Goal: Transaction & Acquisition: Download file/media

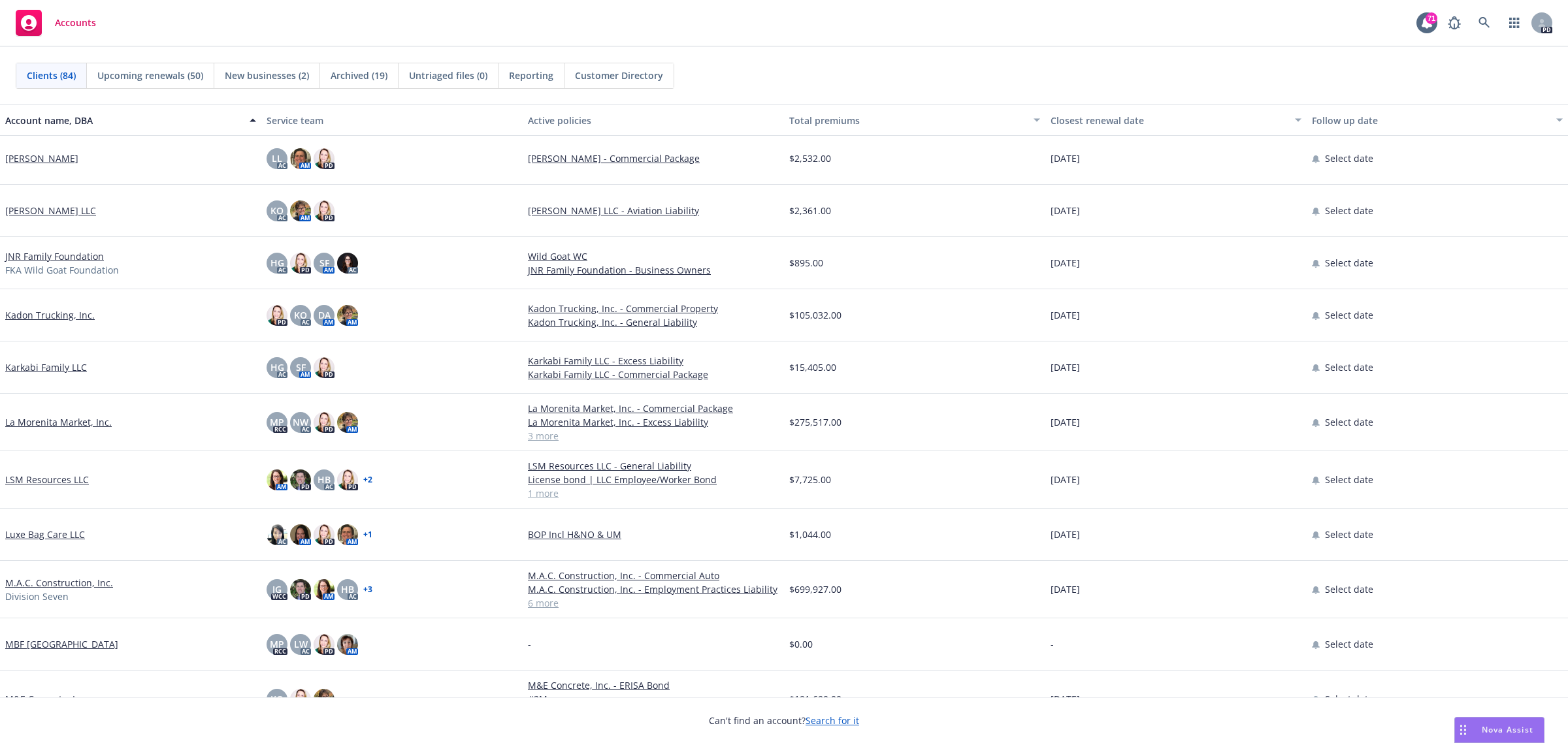
scroll to position [2204, 0]
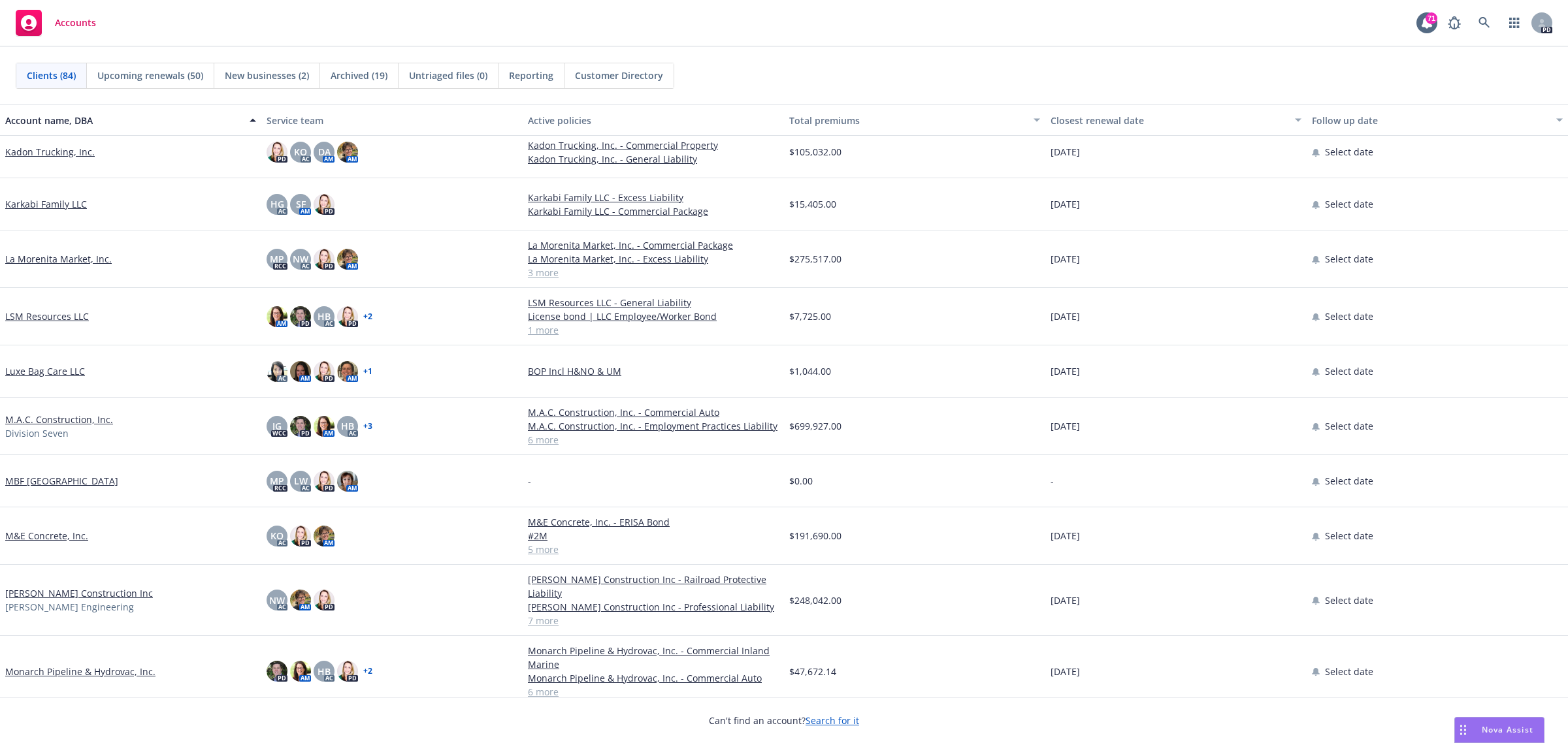
click at [71, 419] on link "M.A.C. Construction, Inc." at bounding box center [59, 419] width 108 height 14
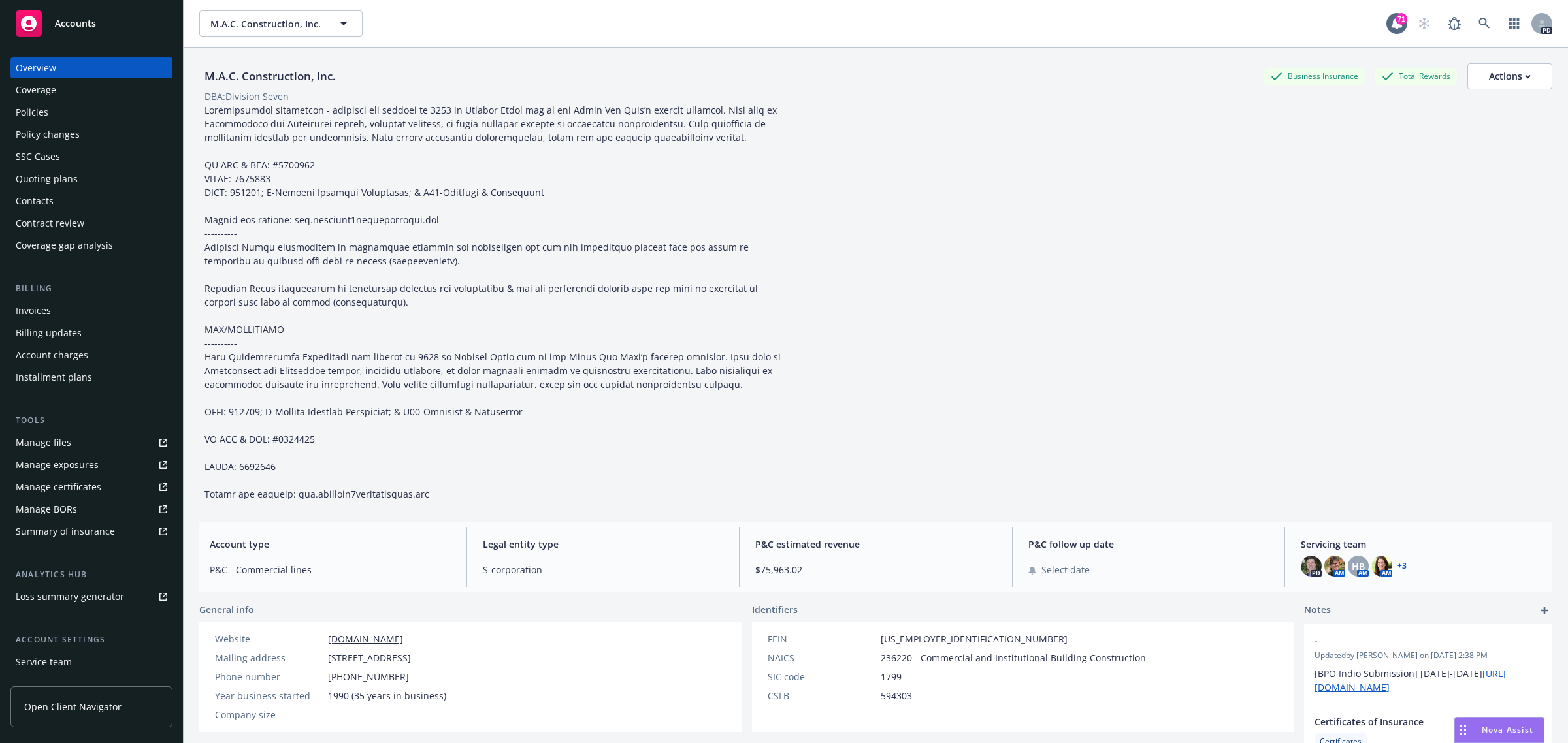
click at [36, 106] on div "Policies" at bounding box center [31, 112] width 32 height 21
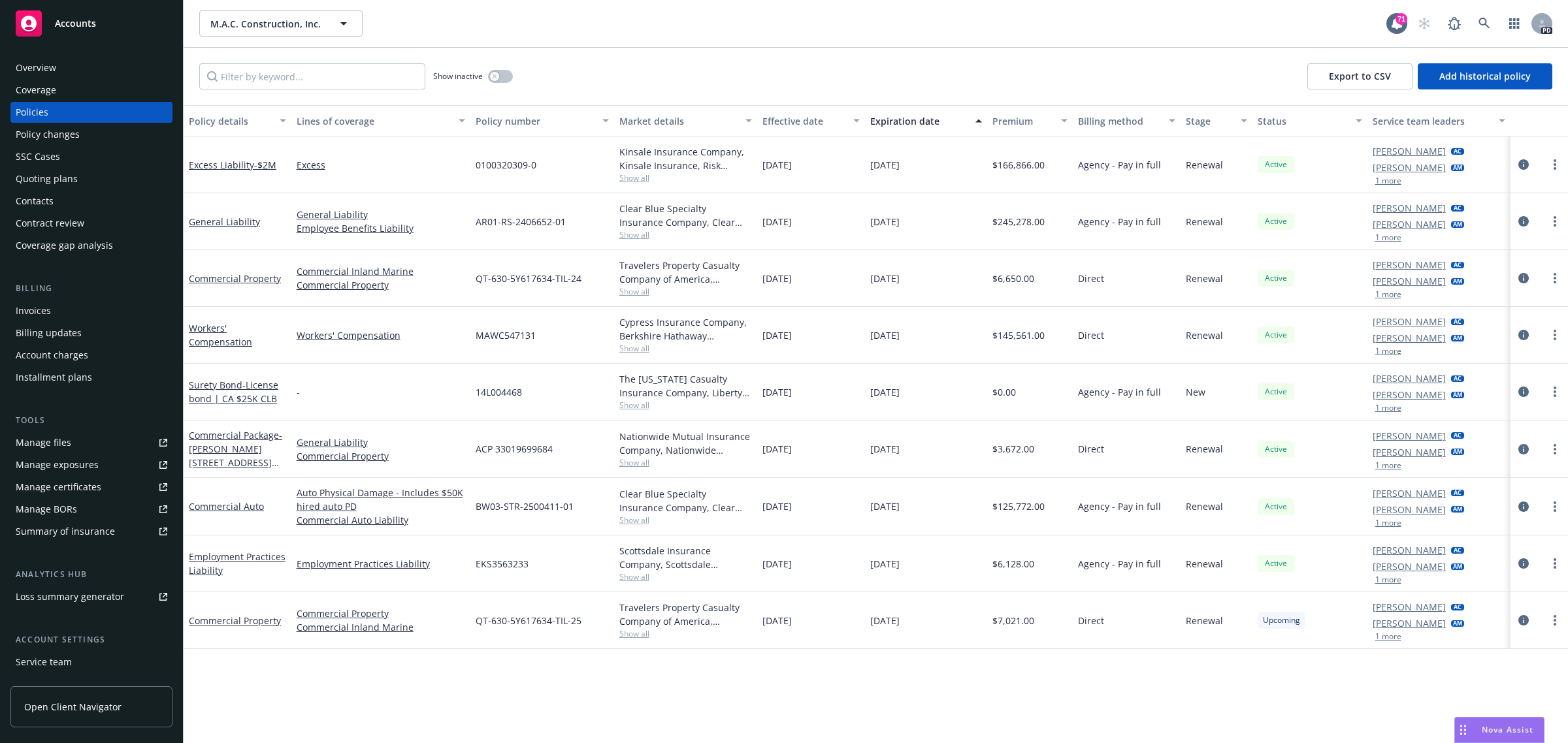
click at [79, 21] on span "Accounts" at bounding box center [76, 24] width 41 height 10
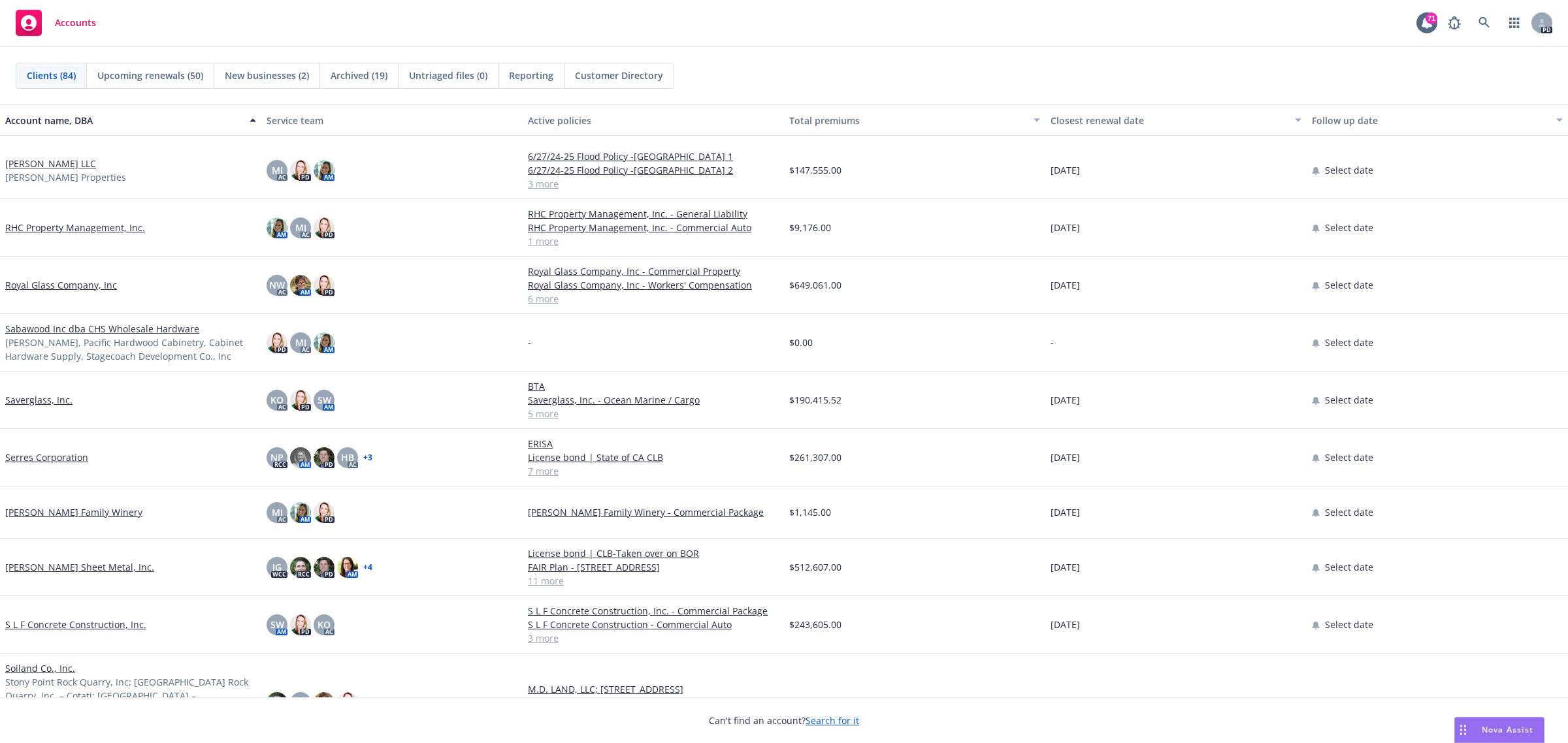
scroll to position [3184, 0]
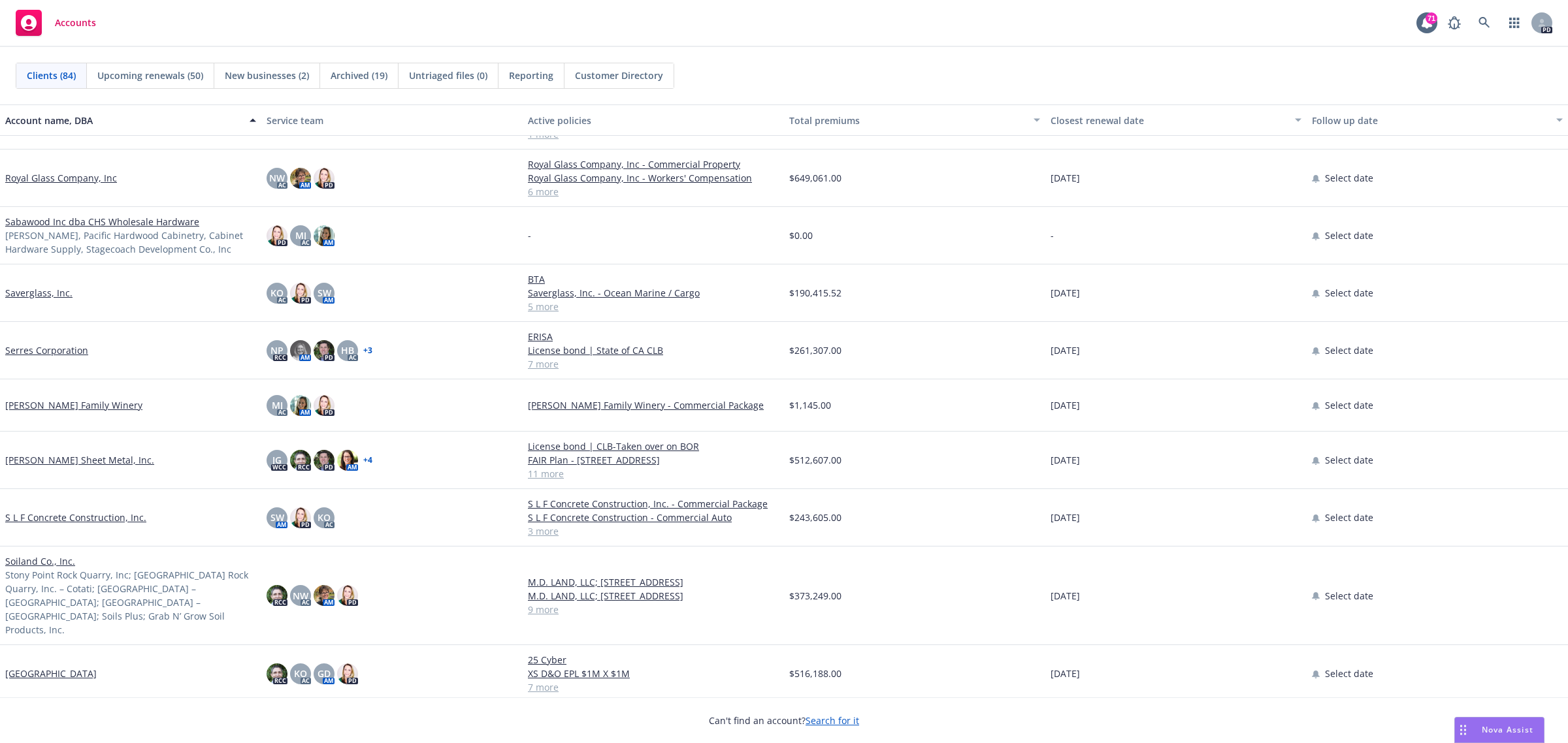
click at [140, 72] on span "Upcoming renewals (50)" at bounding box center [150, 76] width 106 height 14
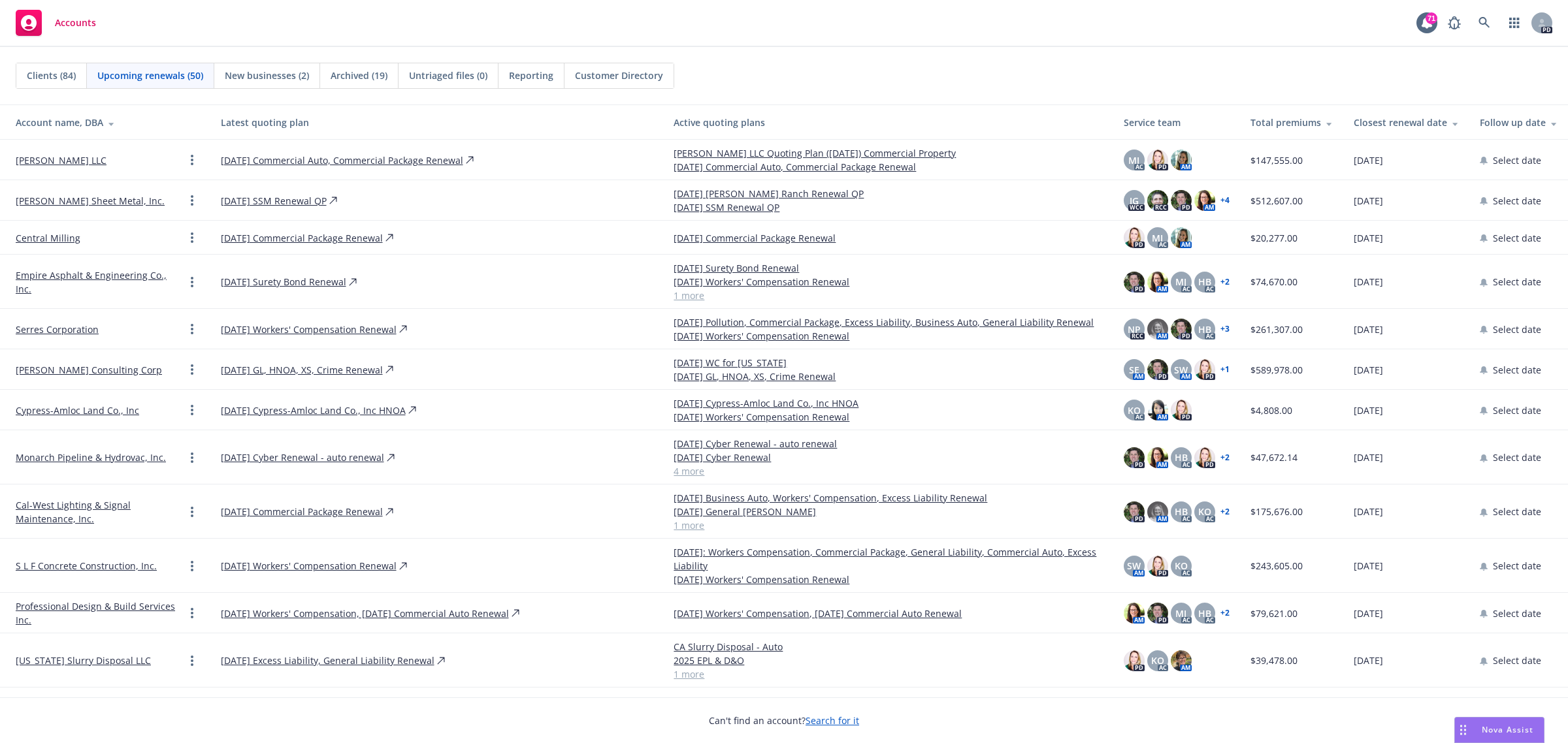
click at [267, 74] on span "New businesses (2)" at bounding box center [267, 76] width 84 height 14
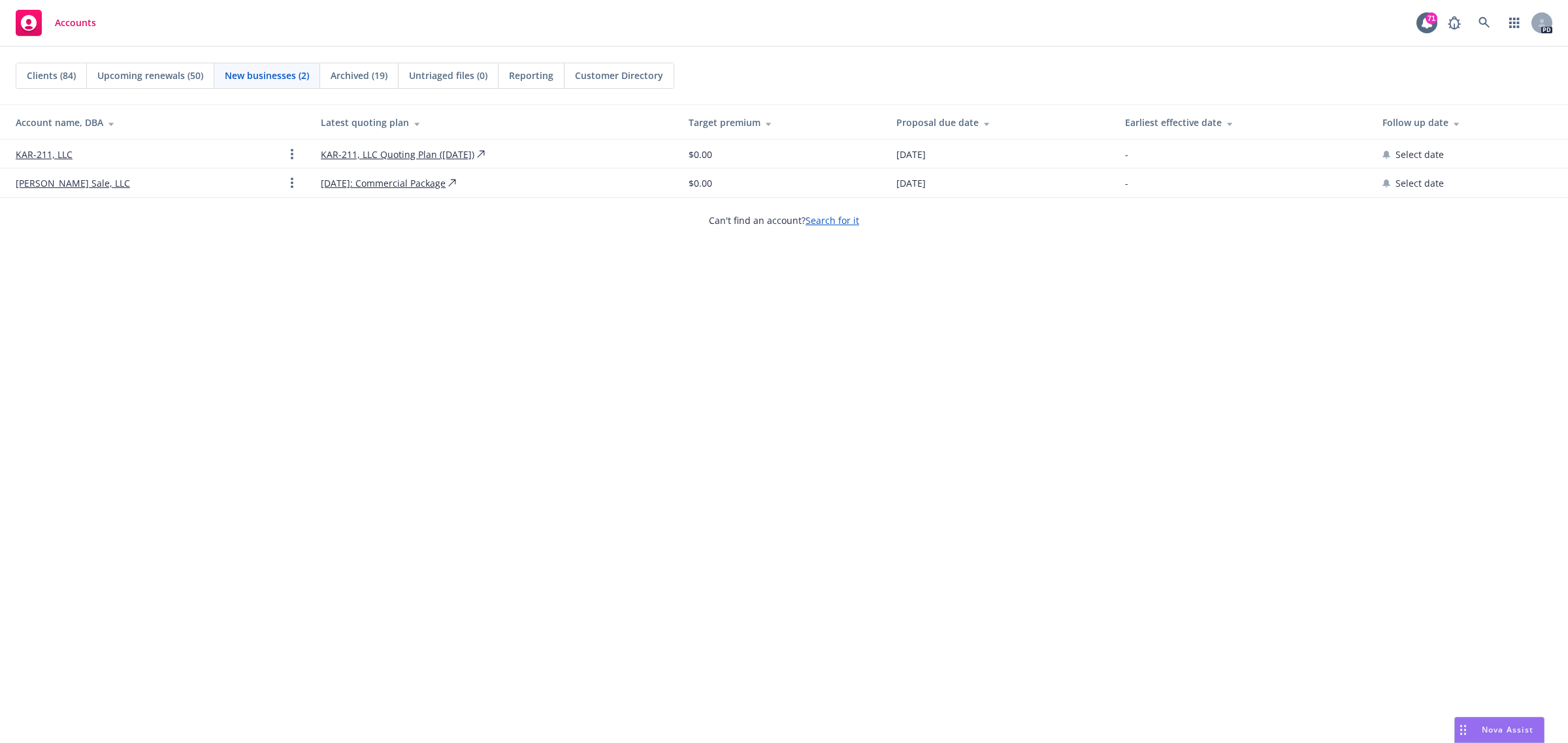
click at [366, 74] on span "Archived (19)" at bounding box center [358, 76] width 57 height 14
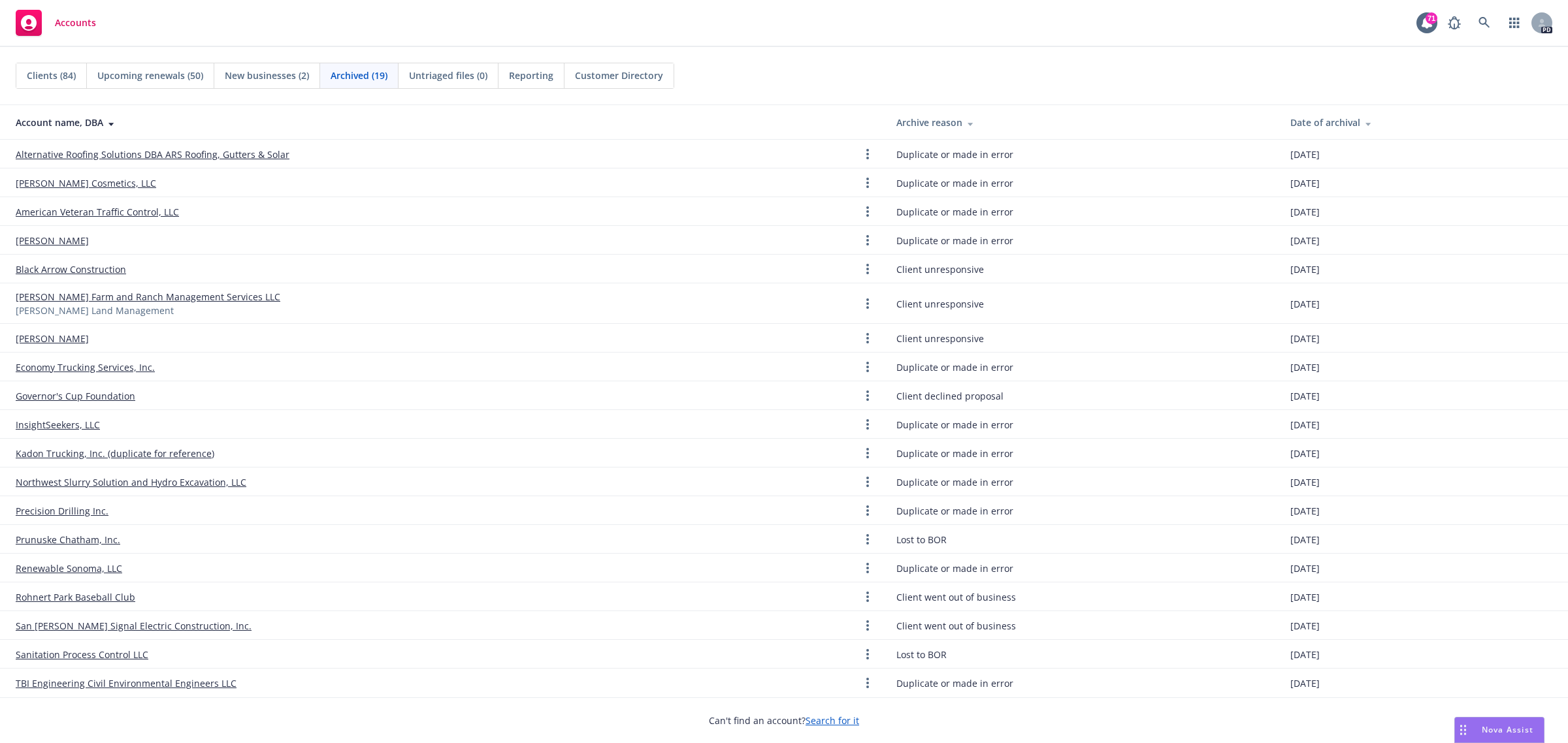
click at [46, 74] on span "Clients (84)" at bounding box center [52, 76] width 49 height 14
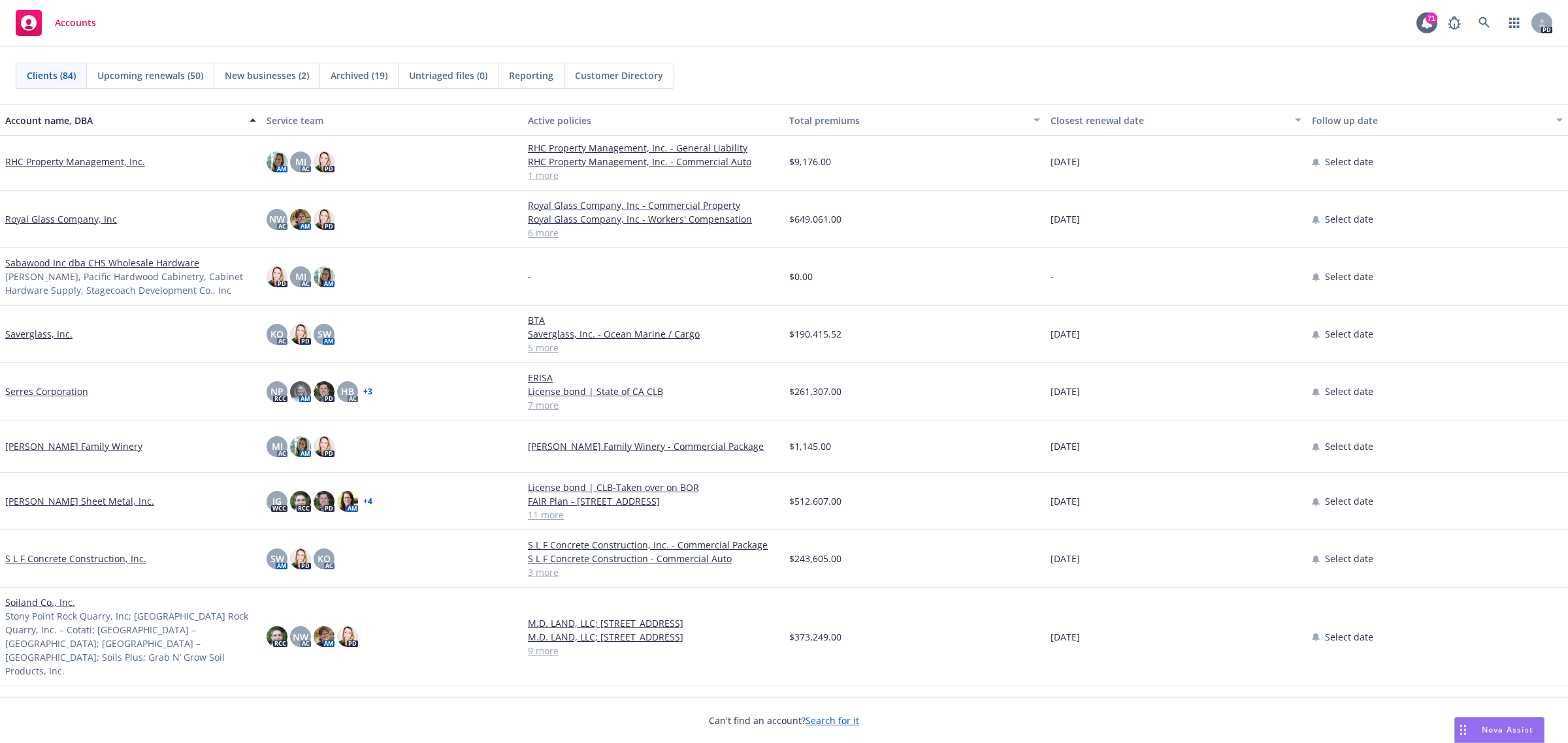
scroll to position [3184, 0]
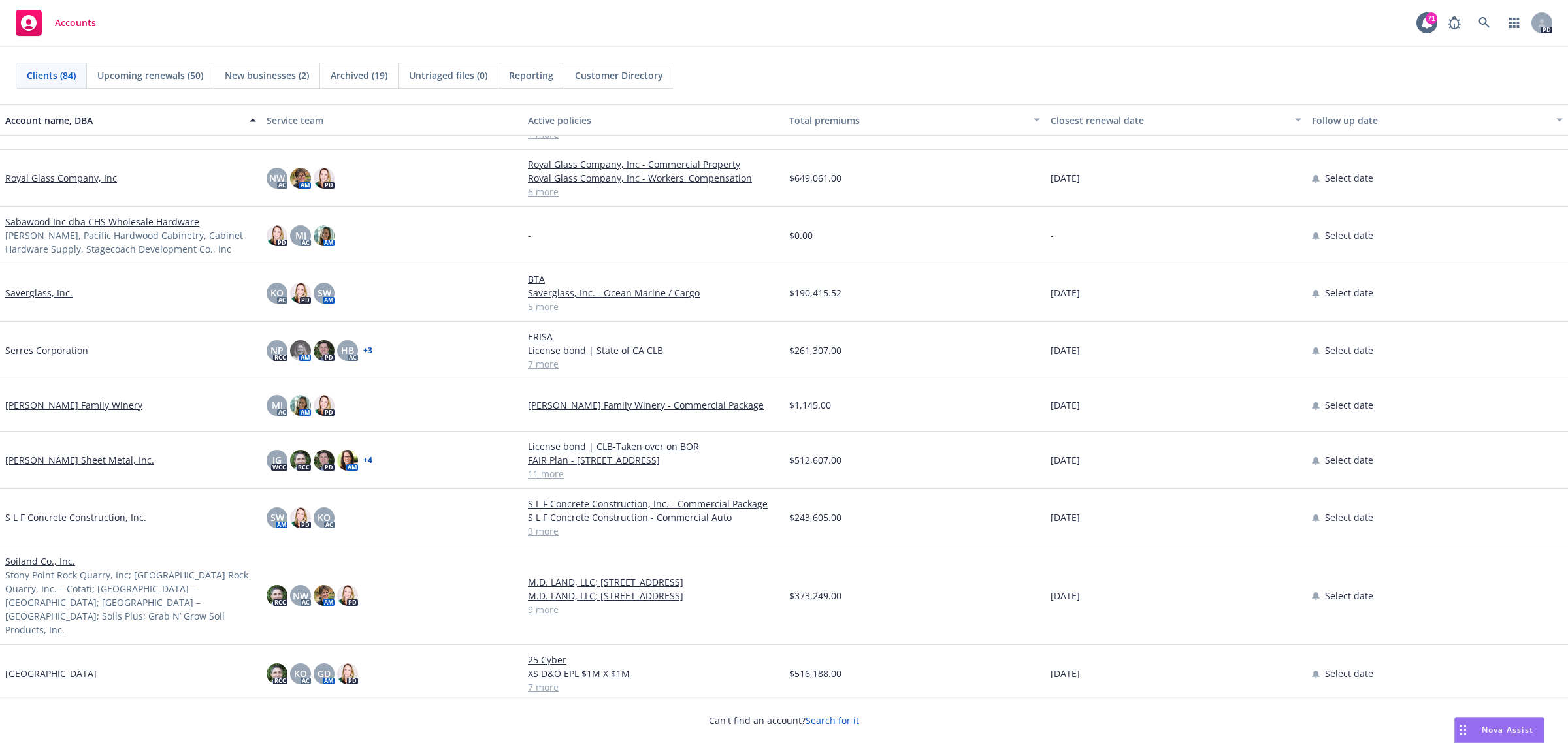
click at [34, 515] on link "S L F Concrete Construction, Inc." at bounding box center [76, 518] width 141 height 14
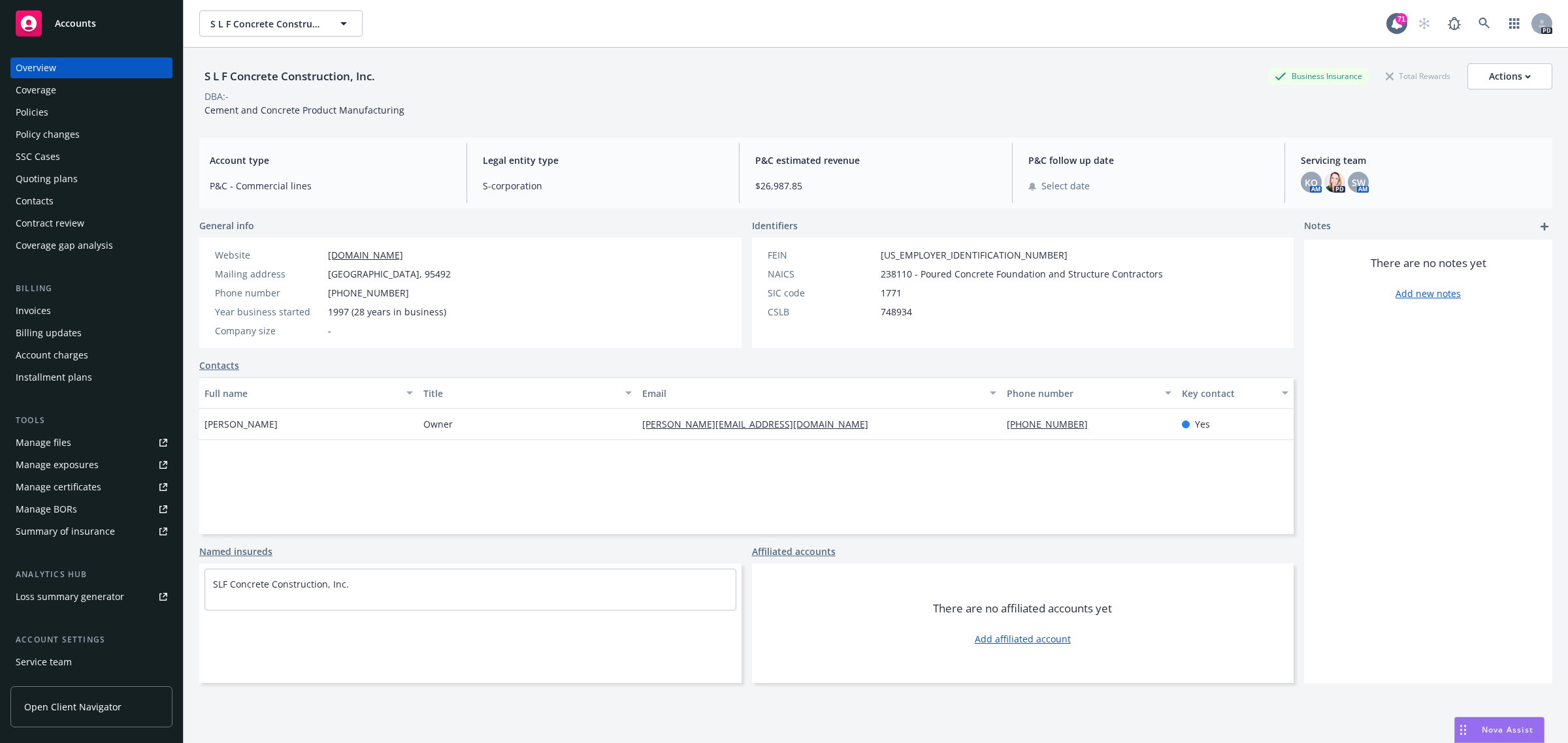
click at [64, 491] on div "Manage certificates" at bounding box center [58, 487] width 86 height 21
click at [51, 490] on div "Manage certificates" at bounding box center [58, 487] width 86 height 21
click at [53, 492] on div "Manage certificates" at bounding box center [58, 487] width 86 height 21
click at [71, 25] on span "Accounts" at bounding box center [76, 24] width 41 height 10
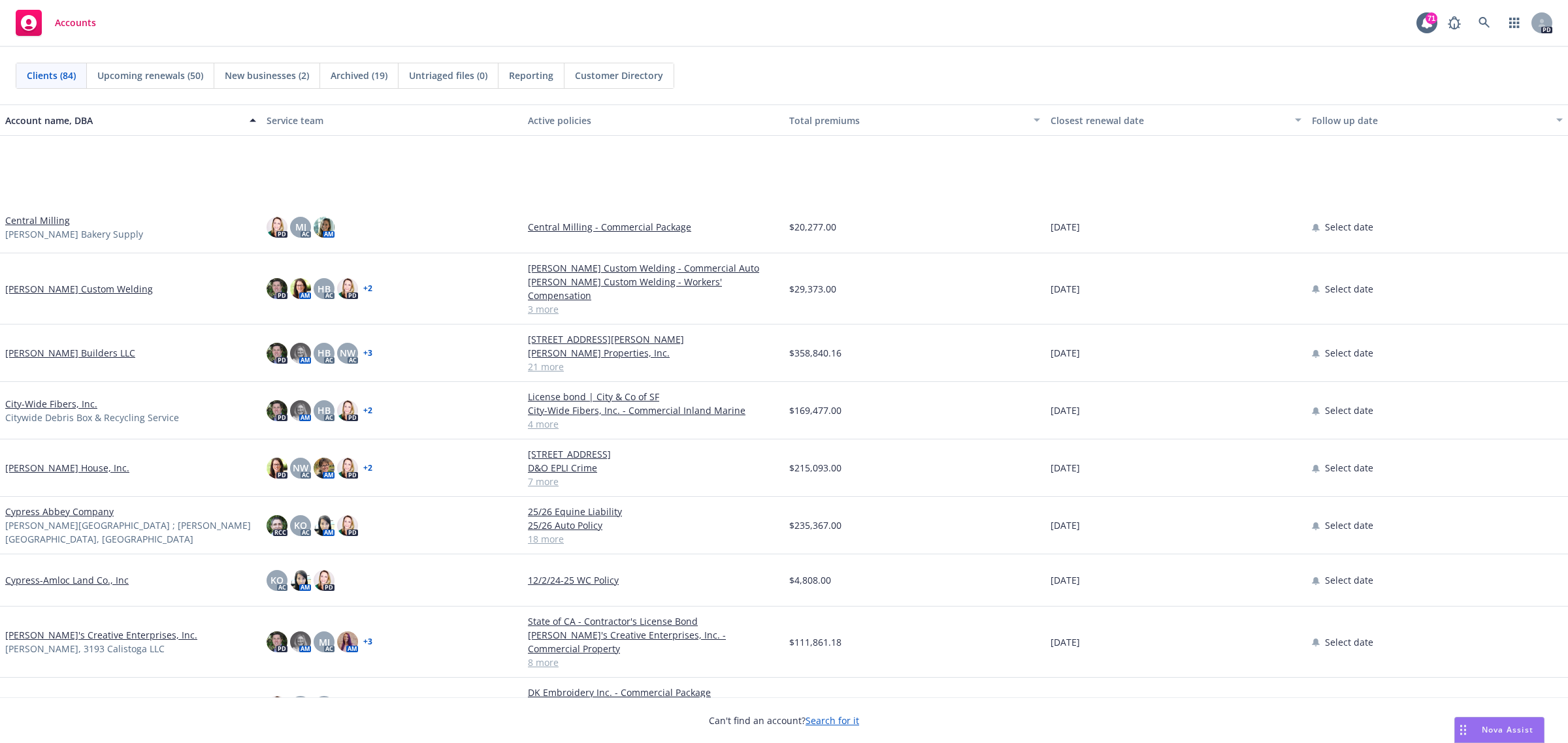
scroll to position [1388, 0]
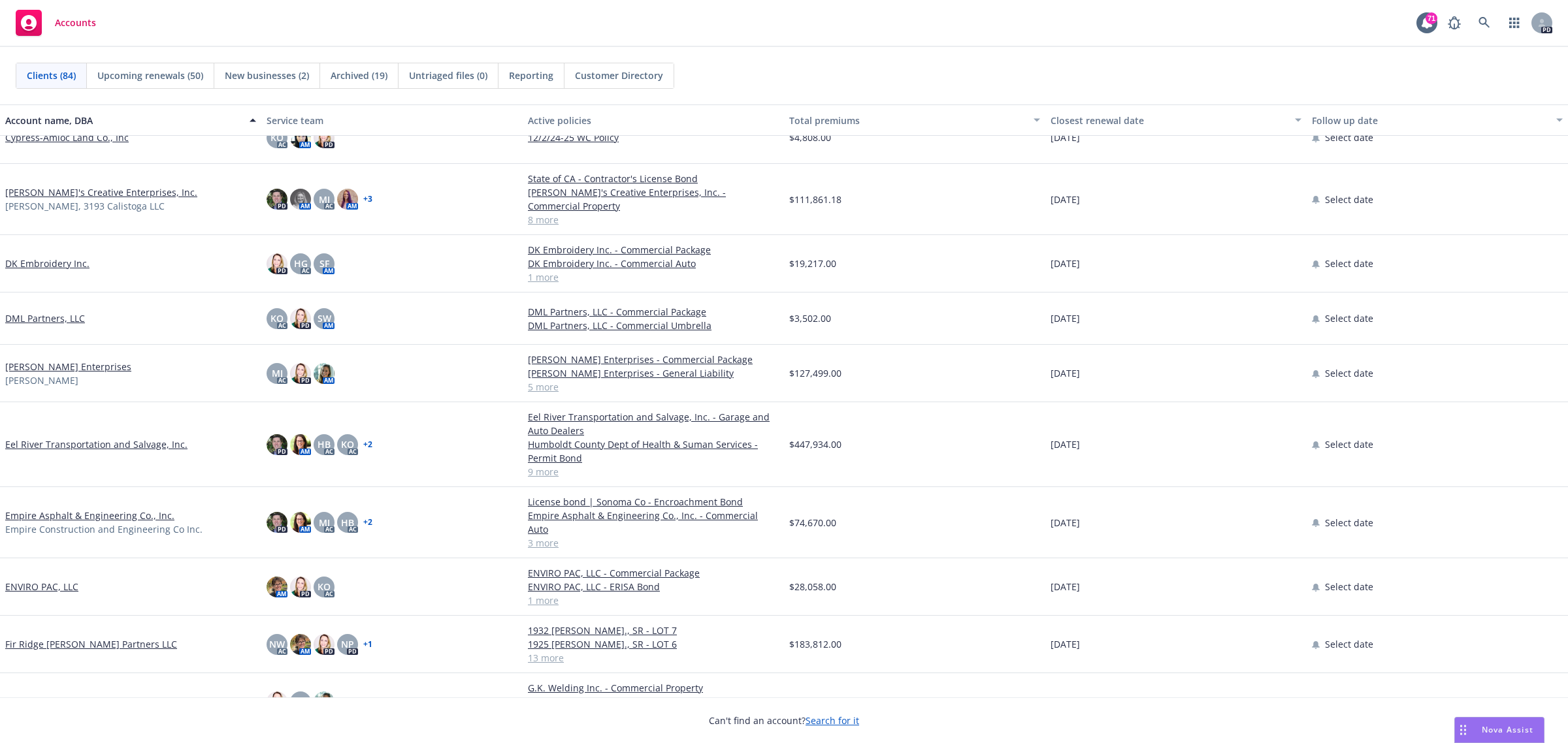
click at [43, 360] on link "Doughty Enterprises" at bounding box center [68, 367] width 126 height 14
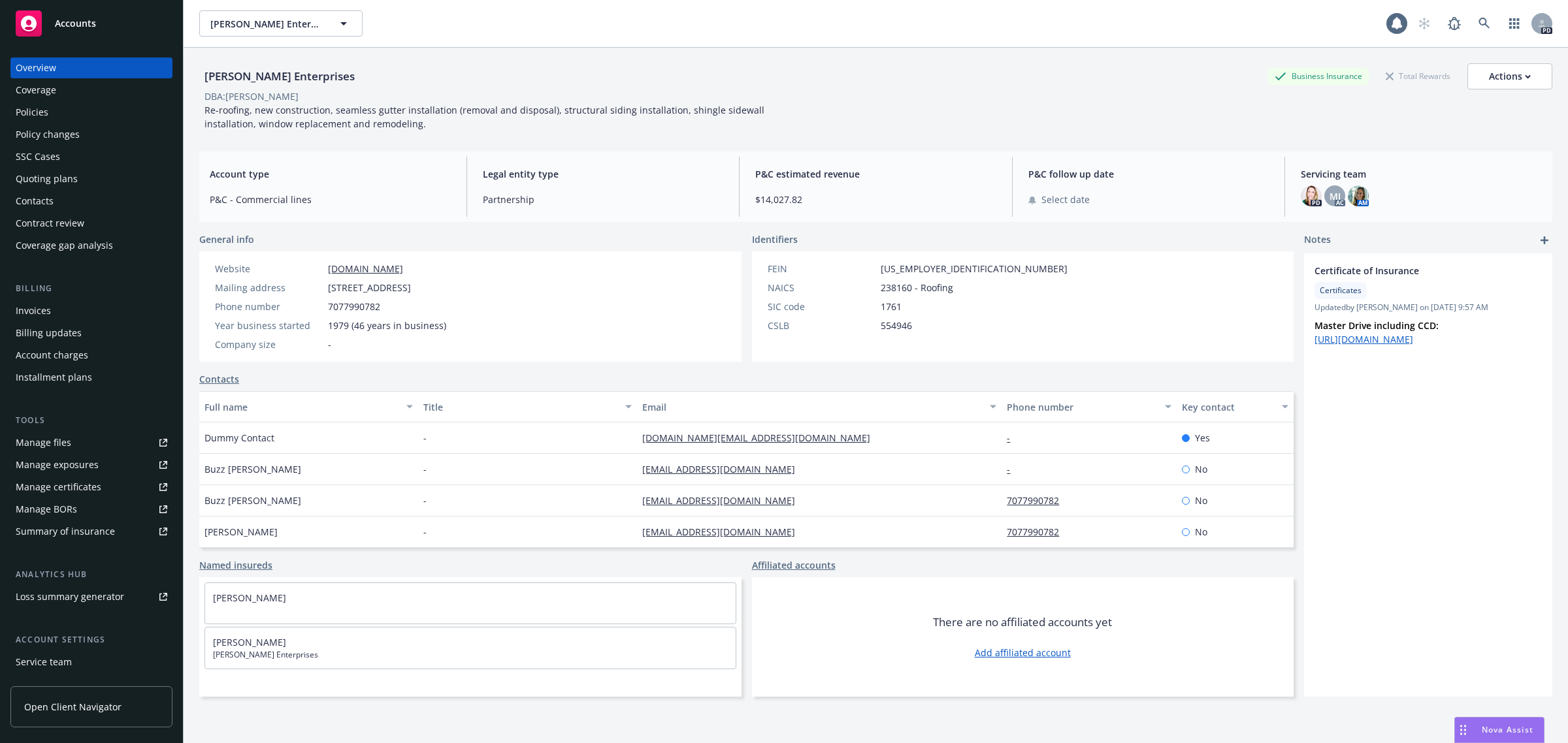
click at [30, 108] on div "Policies" at bounding box center [31, 112] width 32 height 21
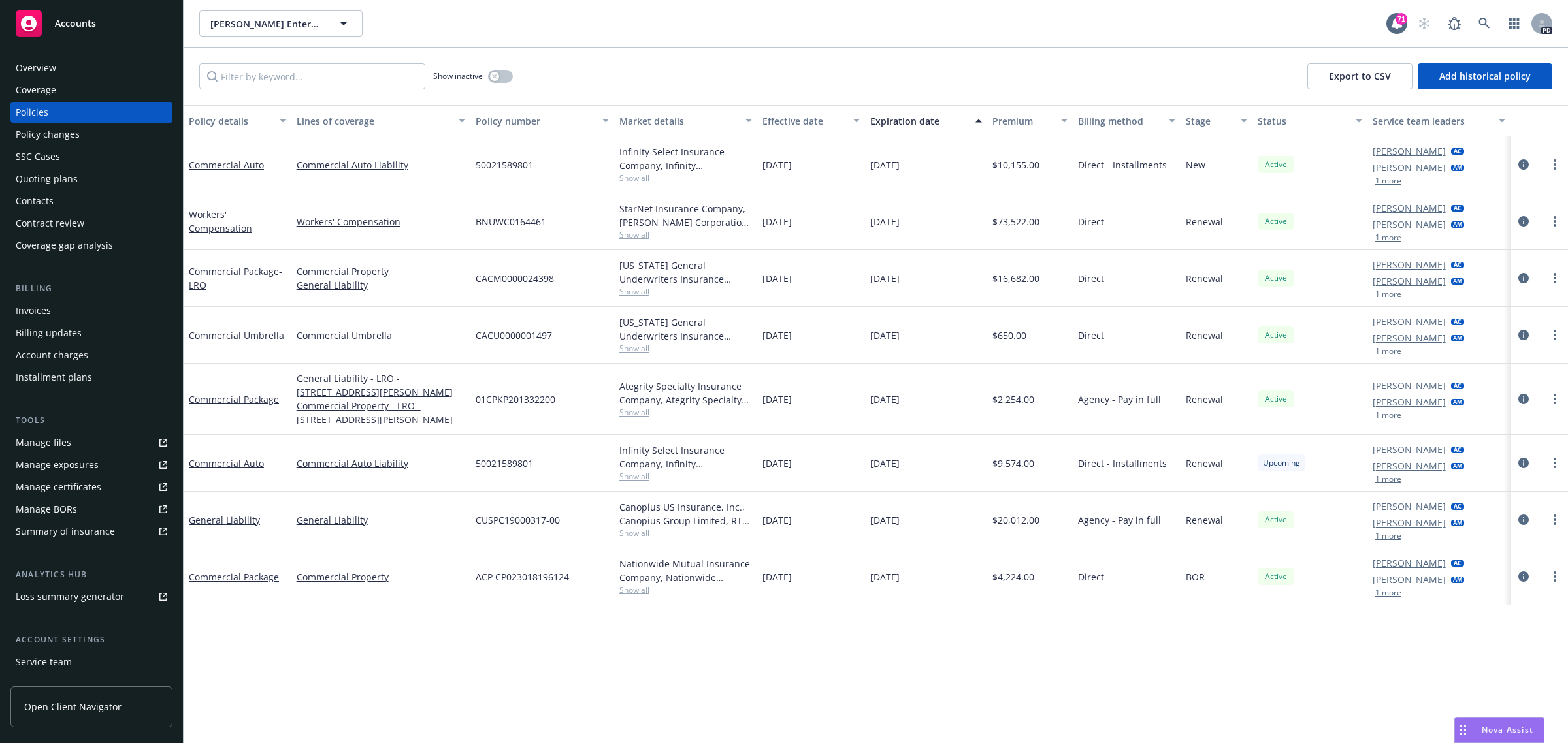
click at [66, 20] on span "Accounts" at bounding box center [76, 24] width 41 height 10
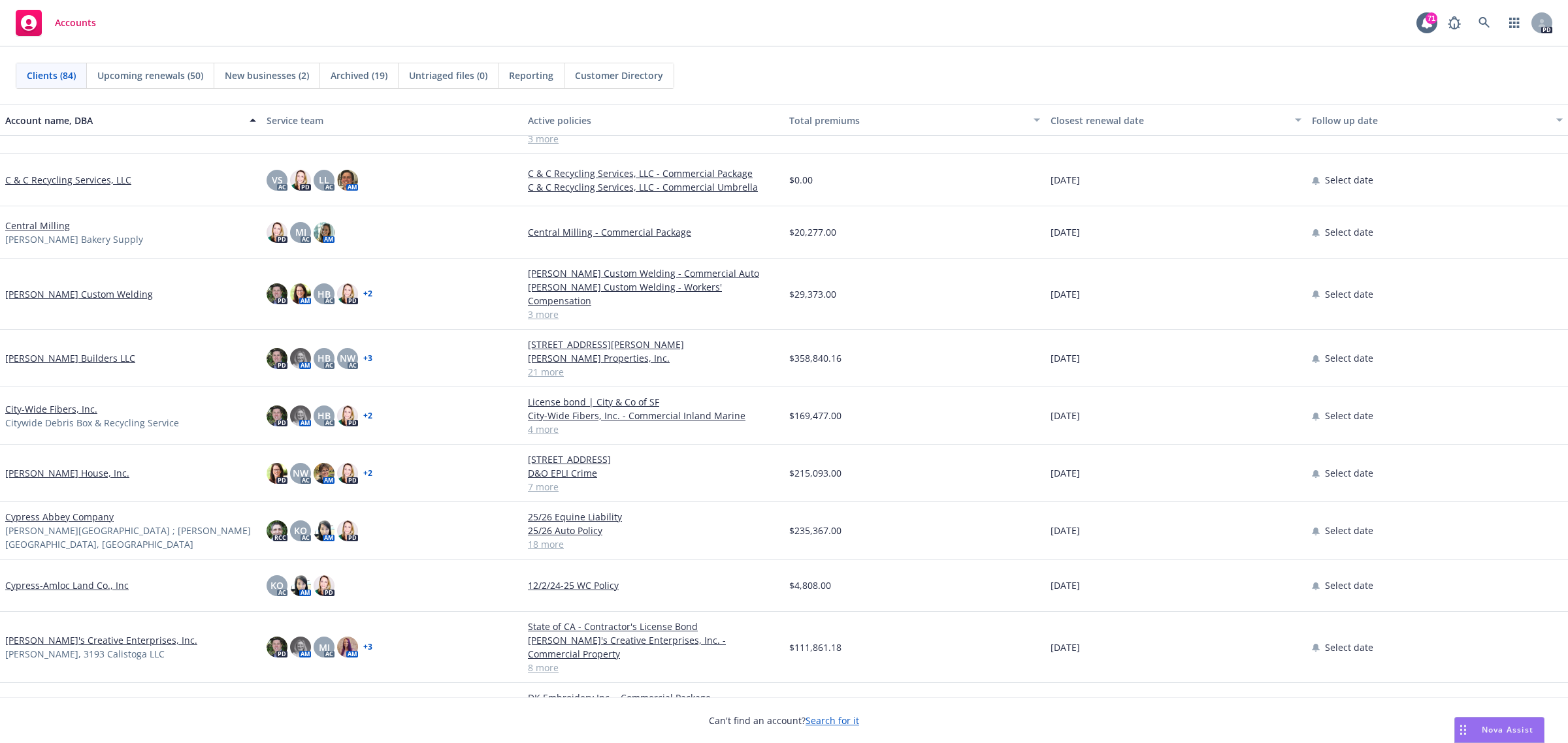
scroll to position [1388, 0]
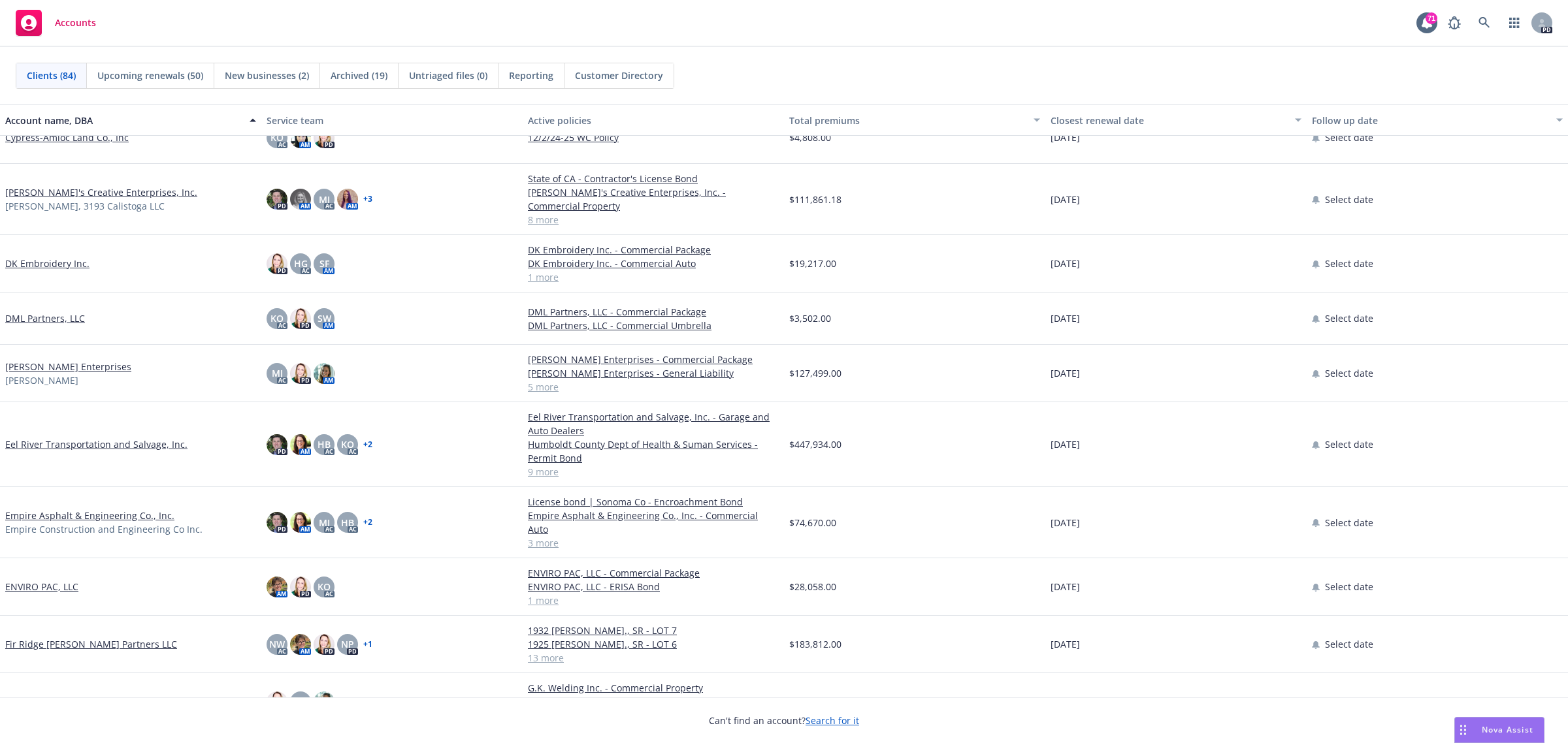
click at [44, 360] on link "Doughty Enterprises" at bounding box center [68, 367] width 126 height 14
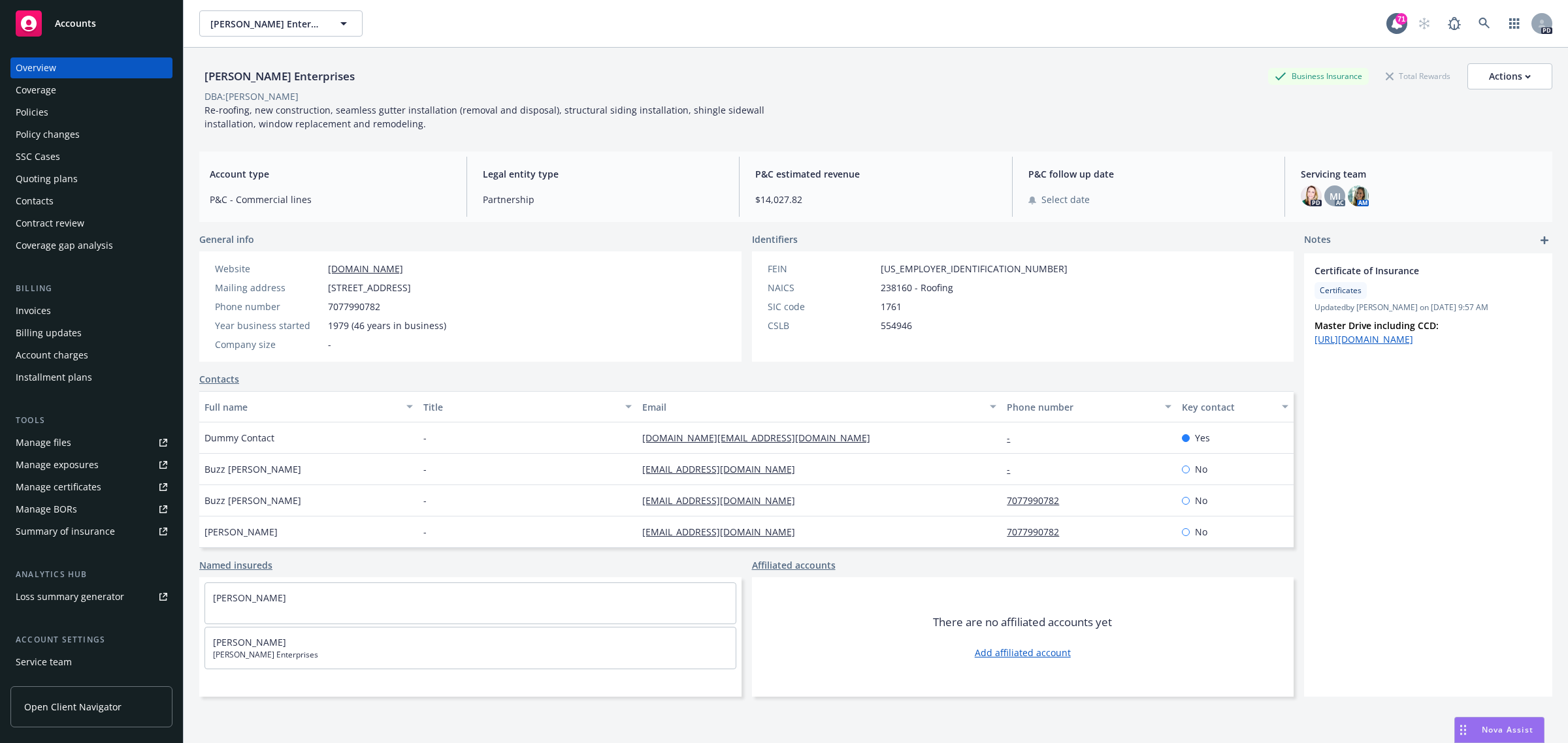
click at [33, 110] on div "Policies" at bounding box center [31, 112] width 32 height 21
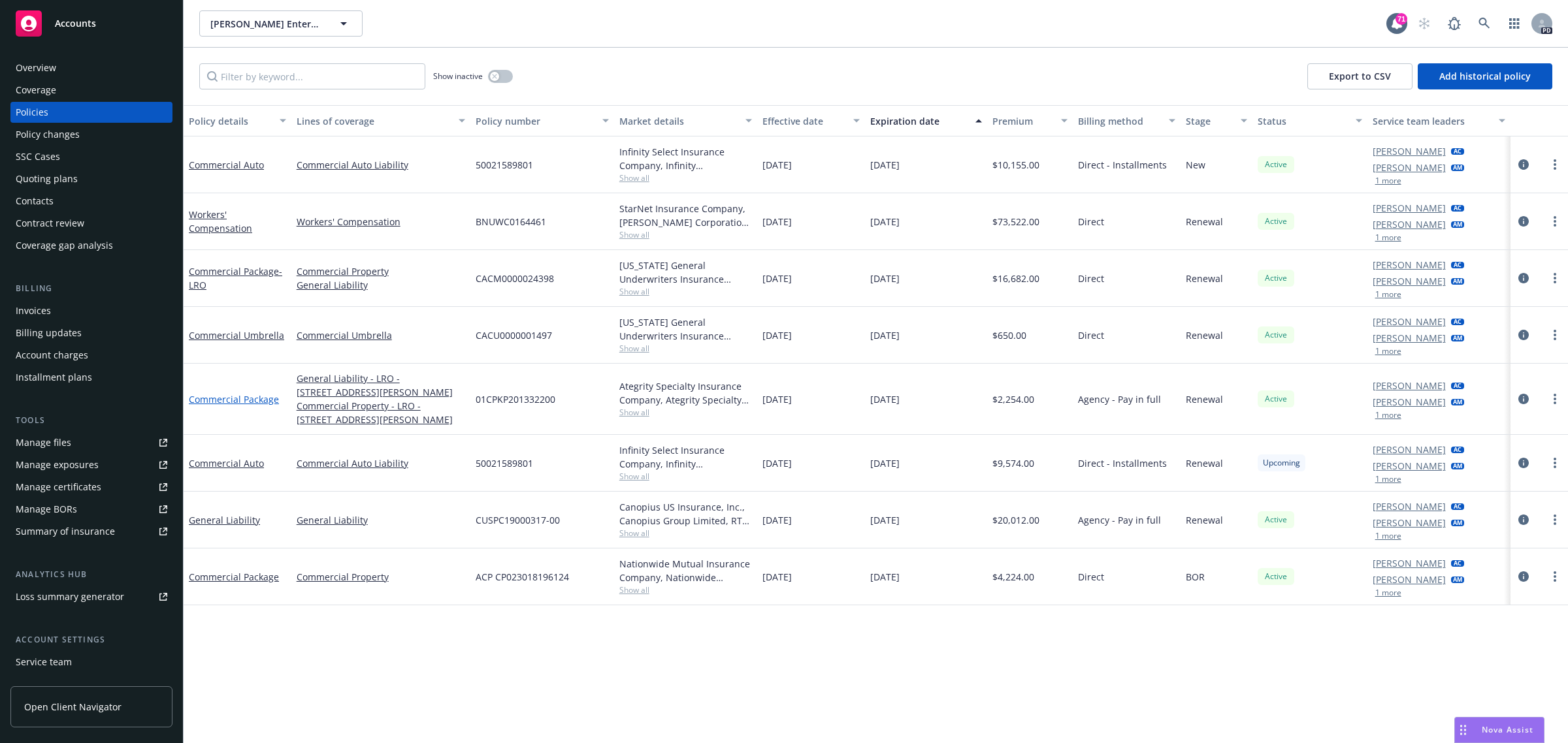
click at [227, 398] on link "Commercial Package" at bounding box center [234, 399] width 90 height 13
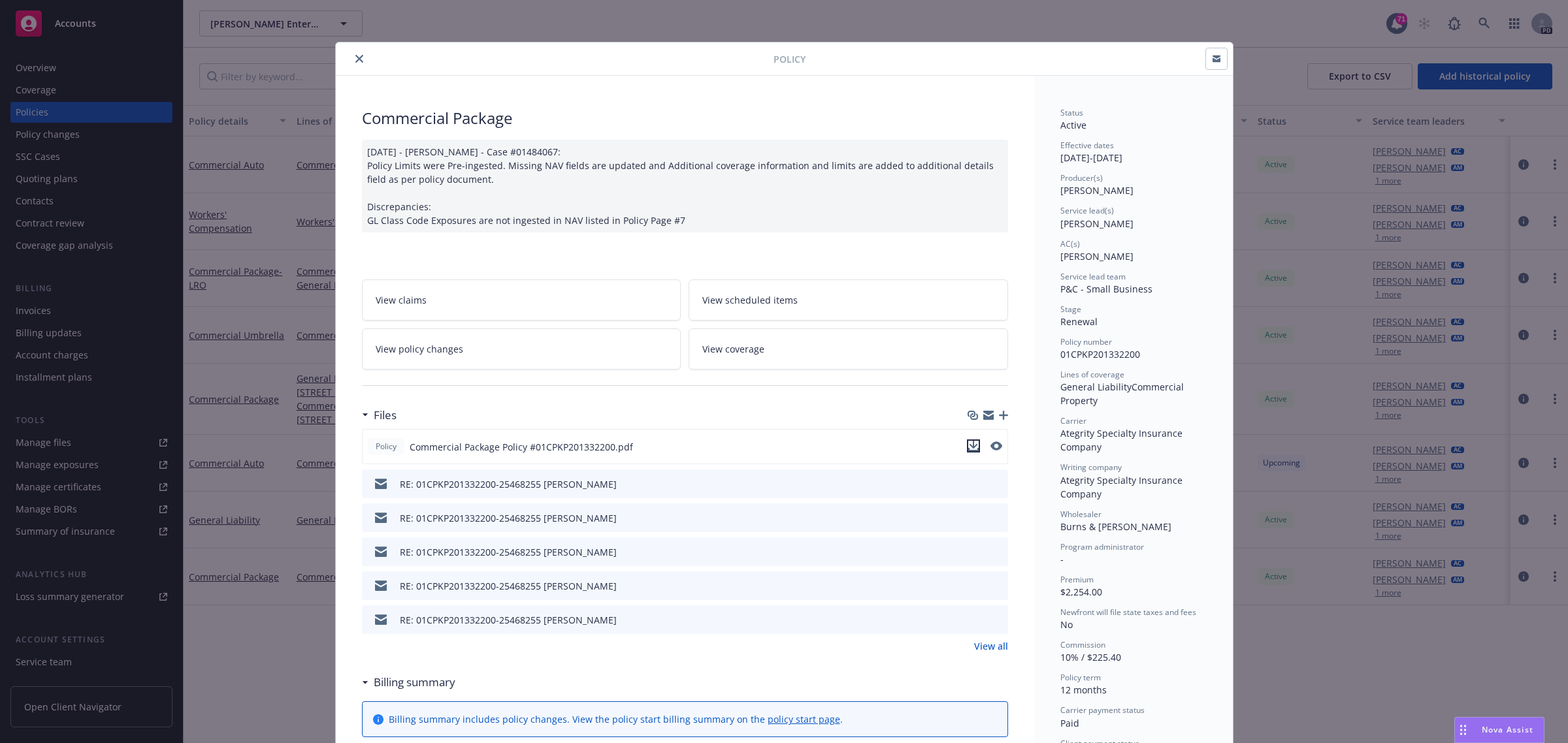
click at [968, 448] on icon "download file" at bounding box center [973, 446] width 10 height 10
drag, startPoint x: 350, startPoint y: 60, endPoint x: 358, endPoint y: 58, distance: 8.2
click at [355, 60] on icon "close" at bounding box center [358, 59] width 8 height 8
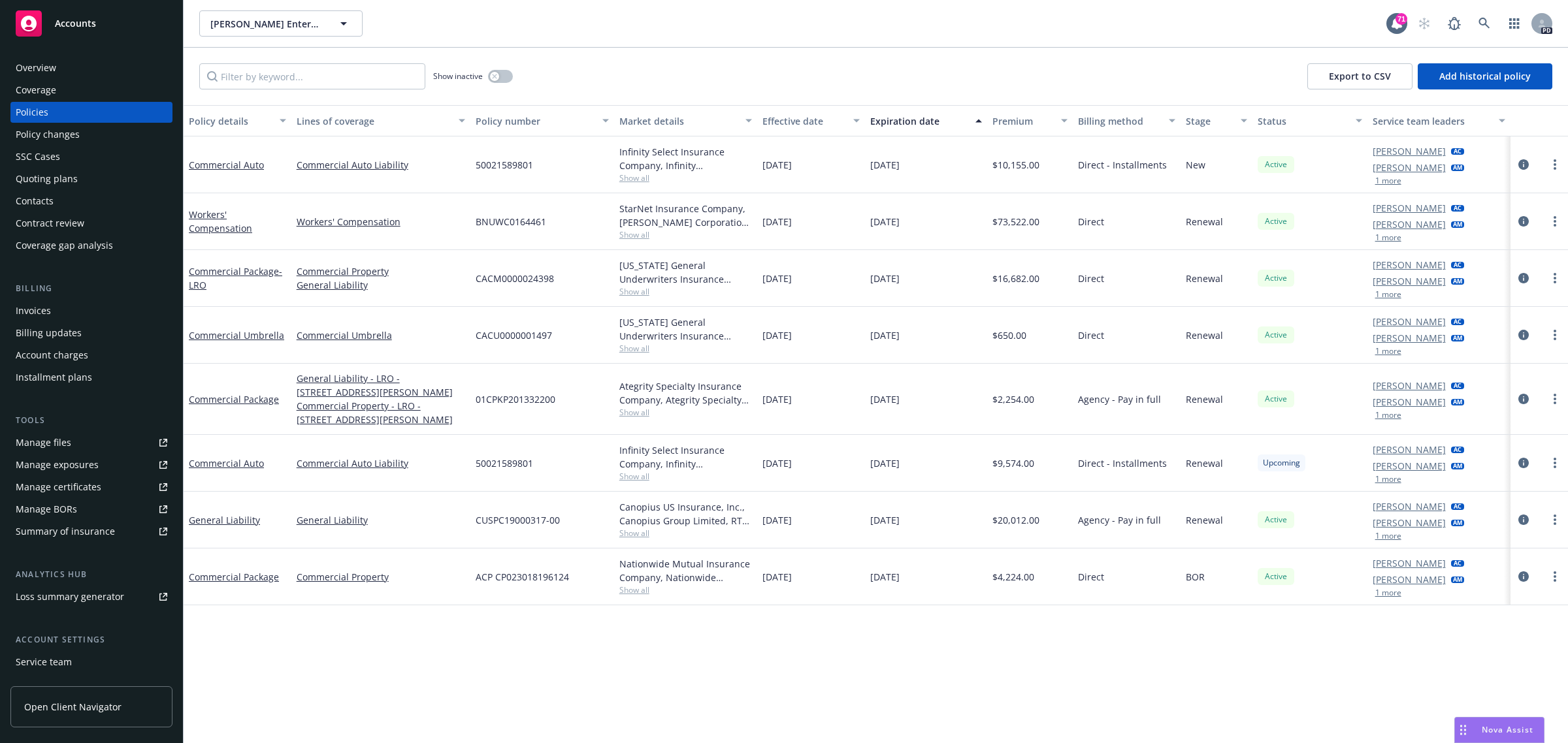
click at [75, 27] on span "Accounts" at bounding box center [76, 24] width 41 height 10
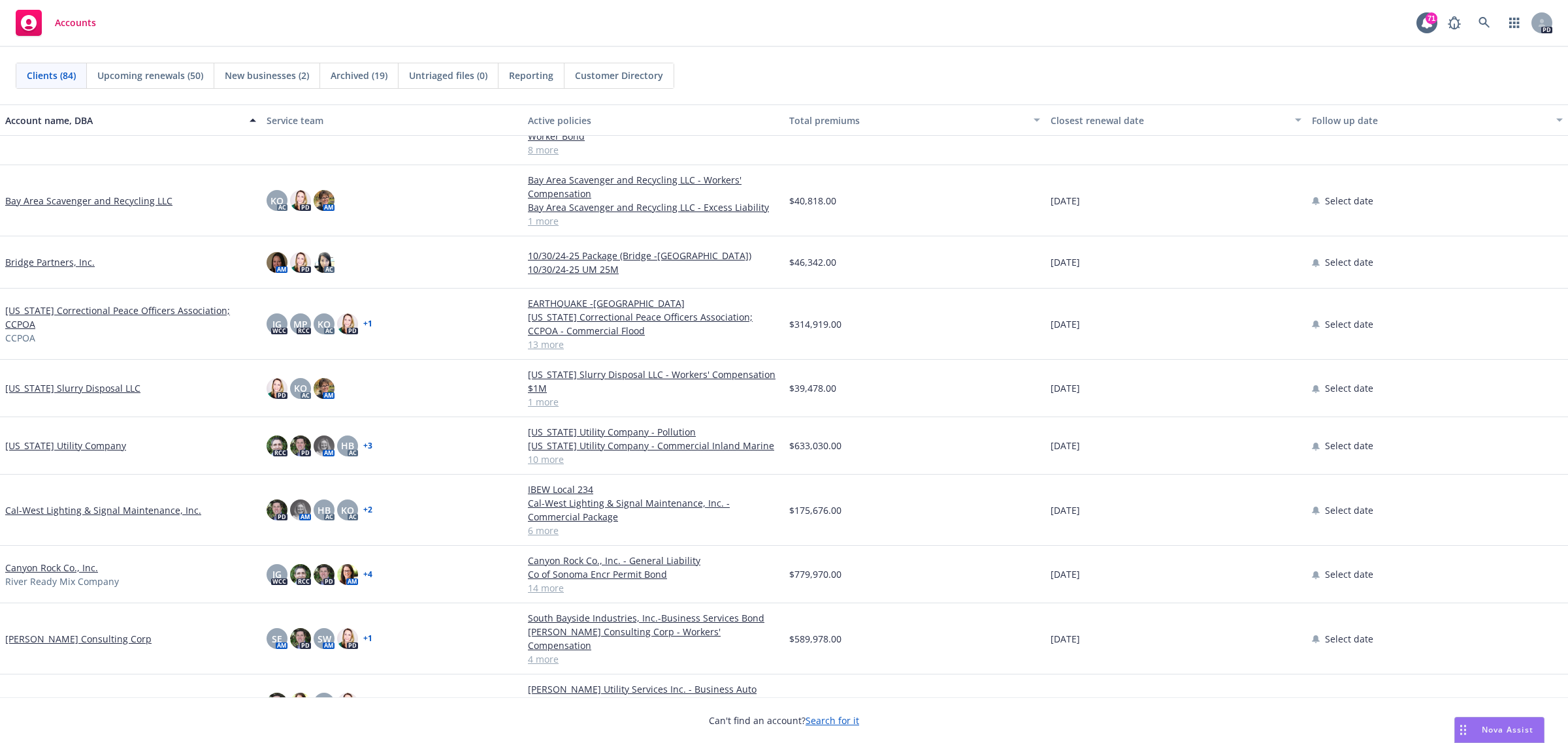
scroll to position [571, 0]
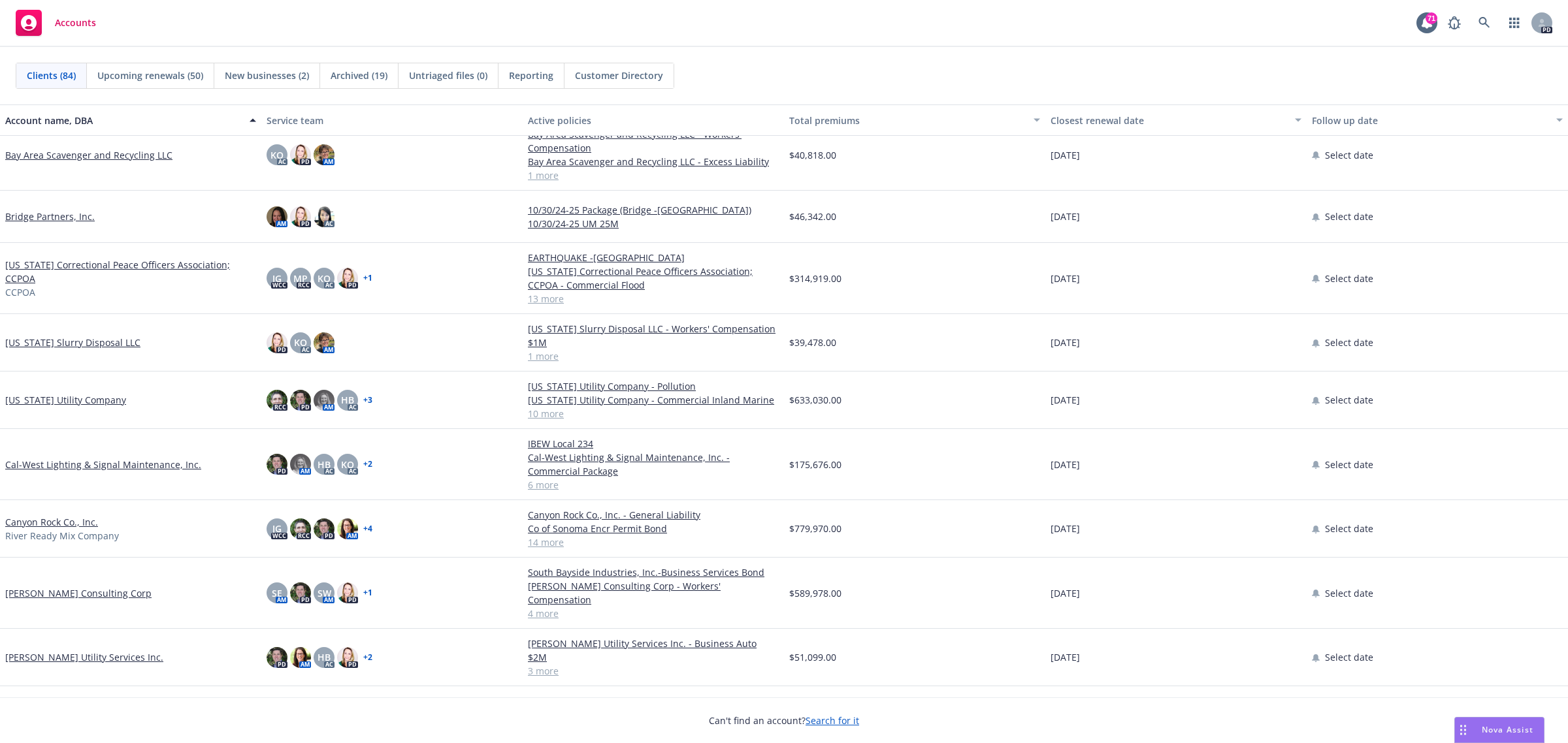
click at [40, 458] on link "Cal-West Lighting & Signal Maintenance, Inc." at bounding box center [103, 464] width 196 height 14
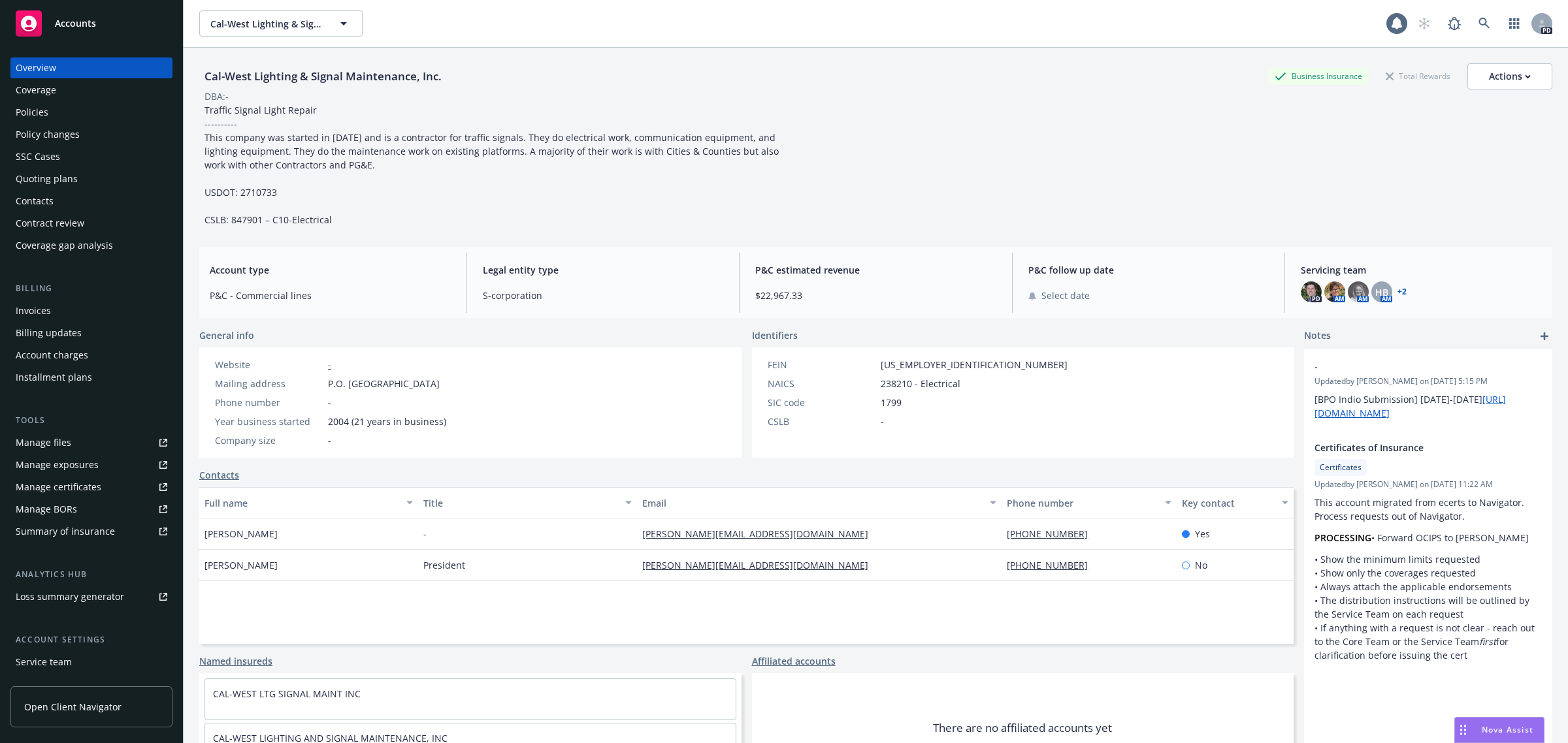
click at [37, 111] on div "Policies" at bounding box center [31, 112] width 32 height 21
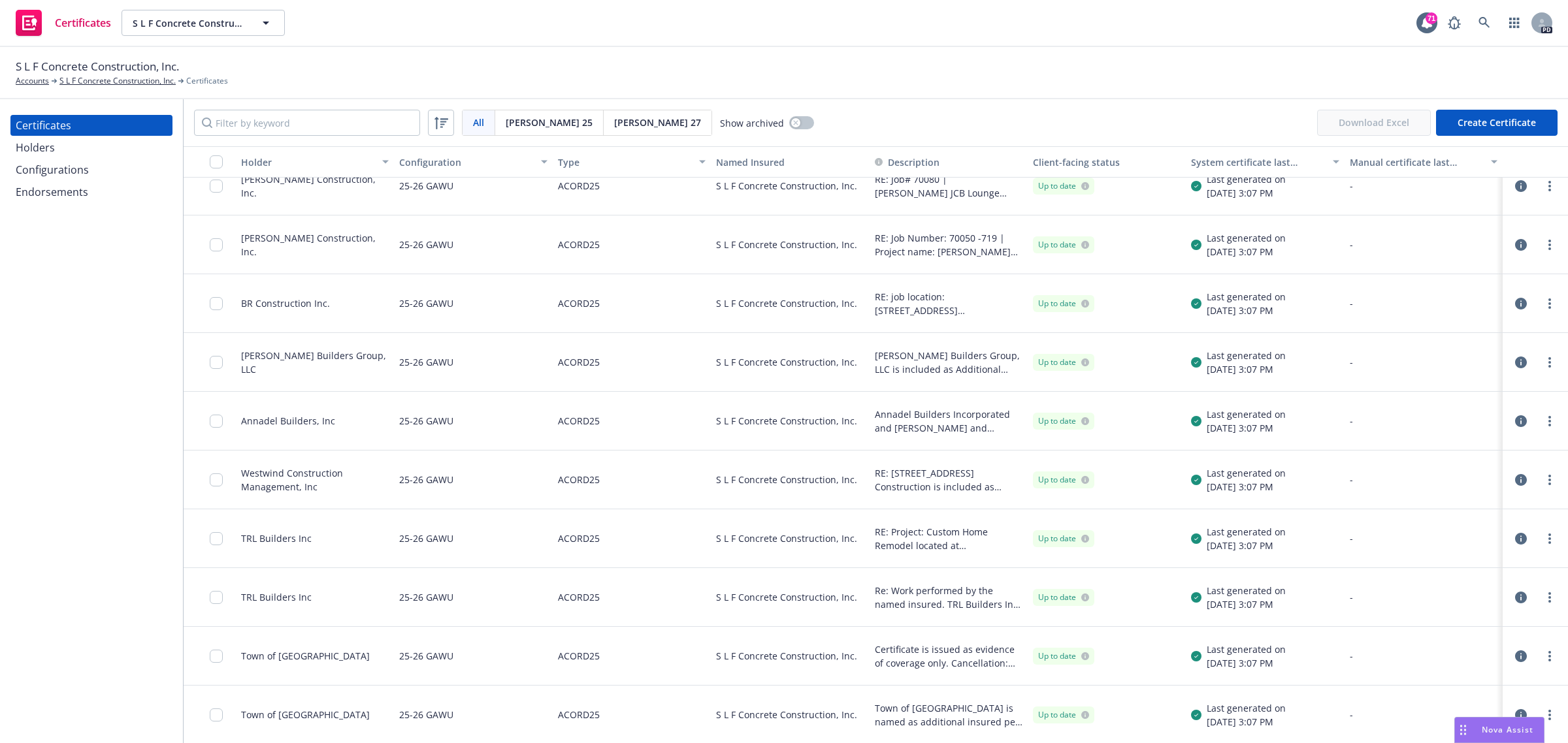
scroll to position [653, 0]
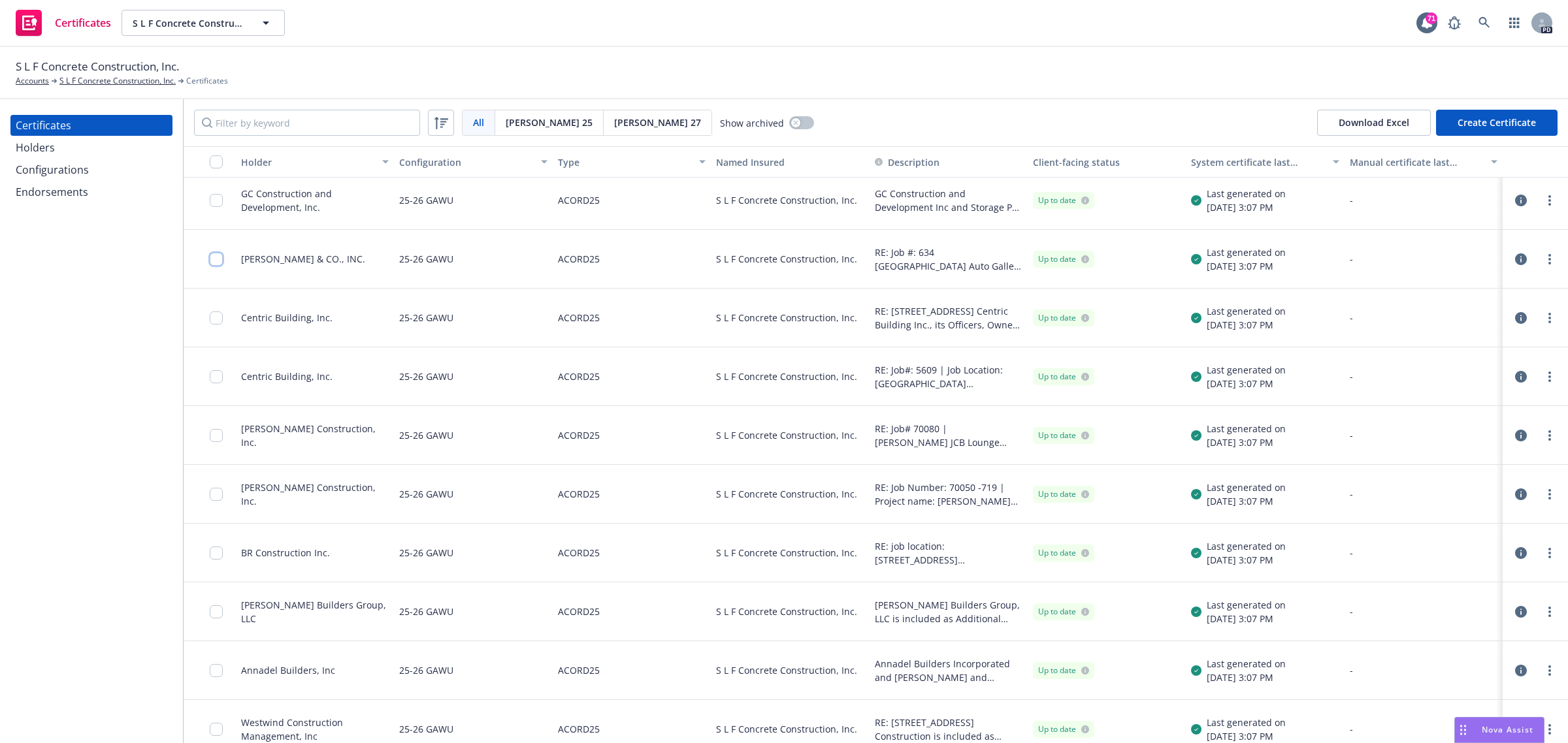
click at [214, 259] on input "checkbox" at bounding box center [216, 259] width 13 height 13
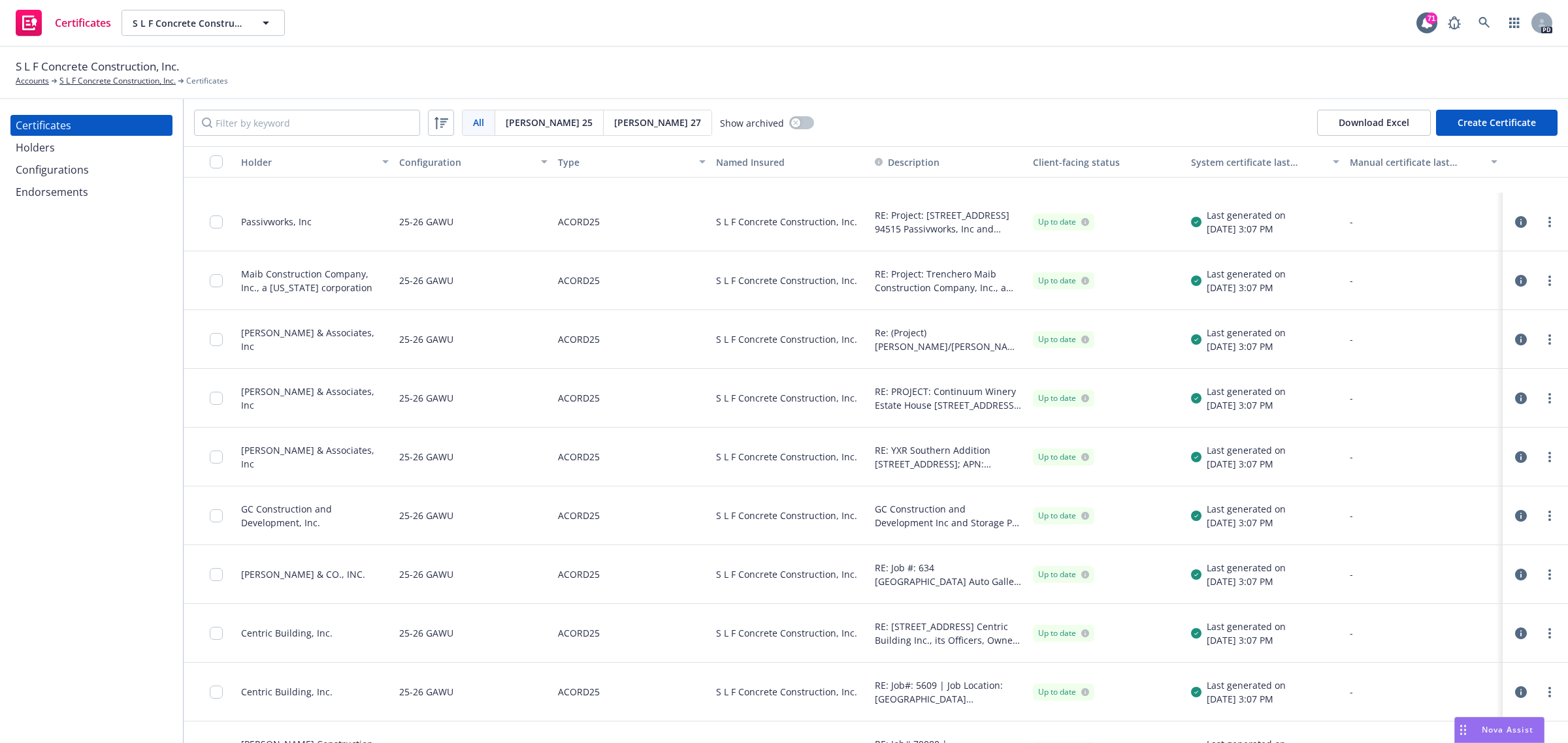
scroll to position [490, 0]
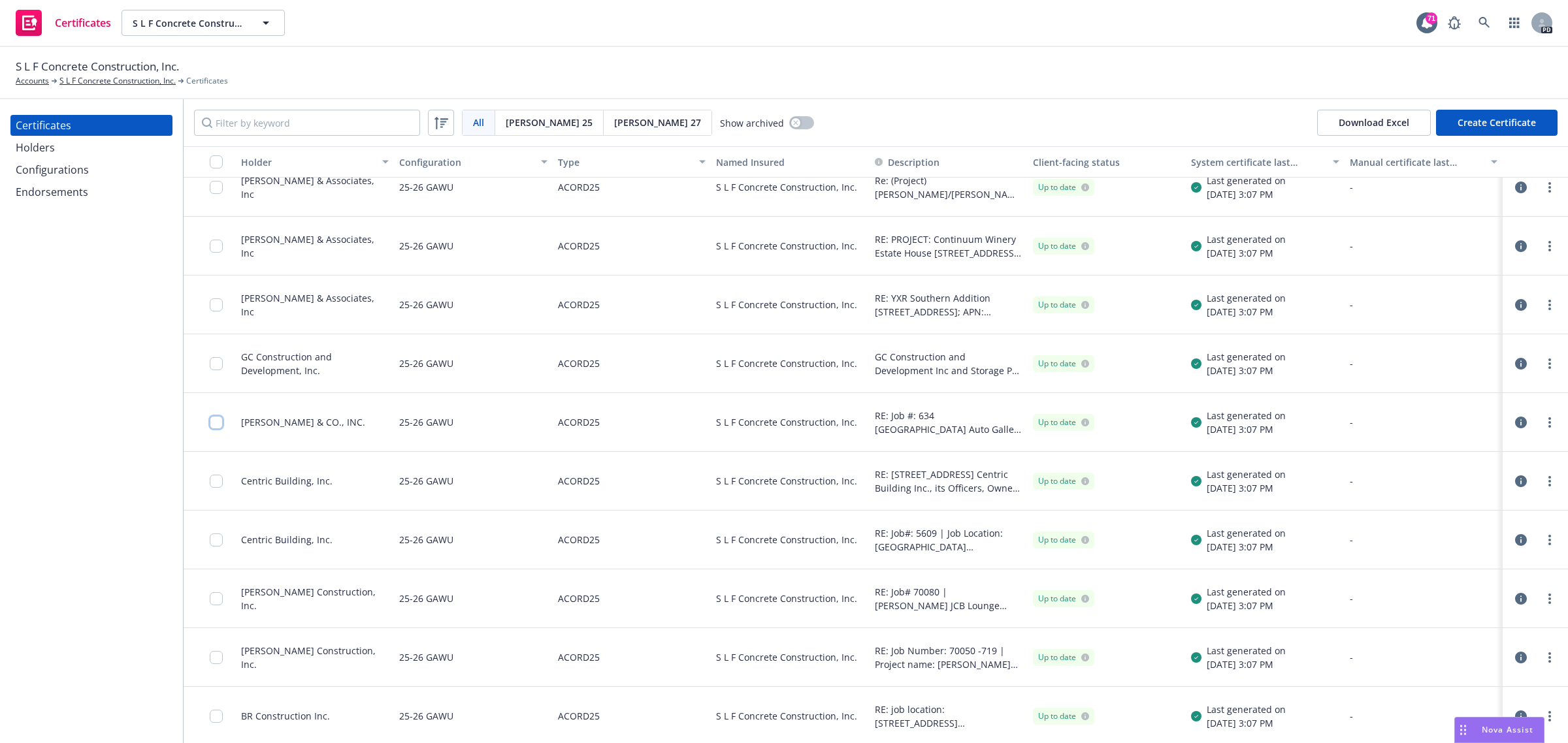
click at [219, 420] on input "checkbox" at bounding box center [216, 422] width 13 height 13
click at [688, 711] on div "Download certificate" at bounding box center [708, 713] width 99 height 25
click at [660, 686] on link "Download uneditable file" at bounding box center [640, 683] width 151 height 26
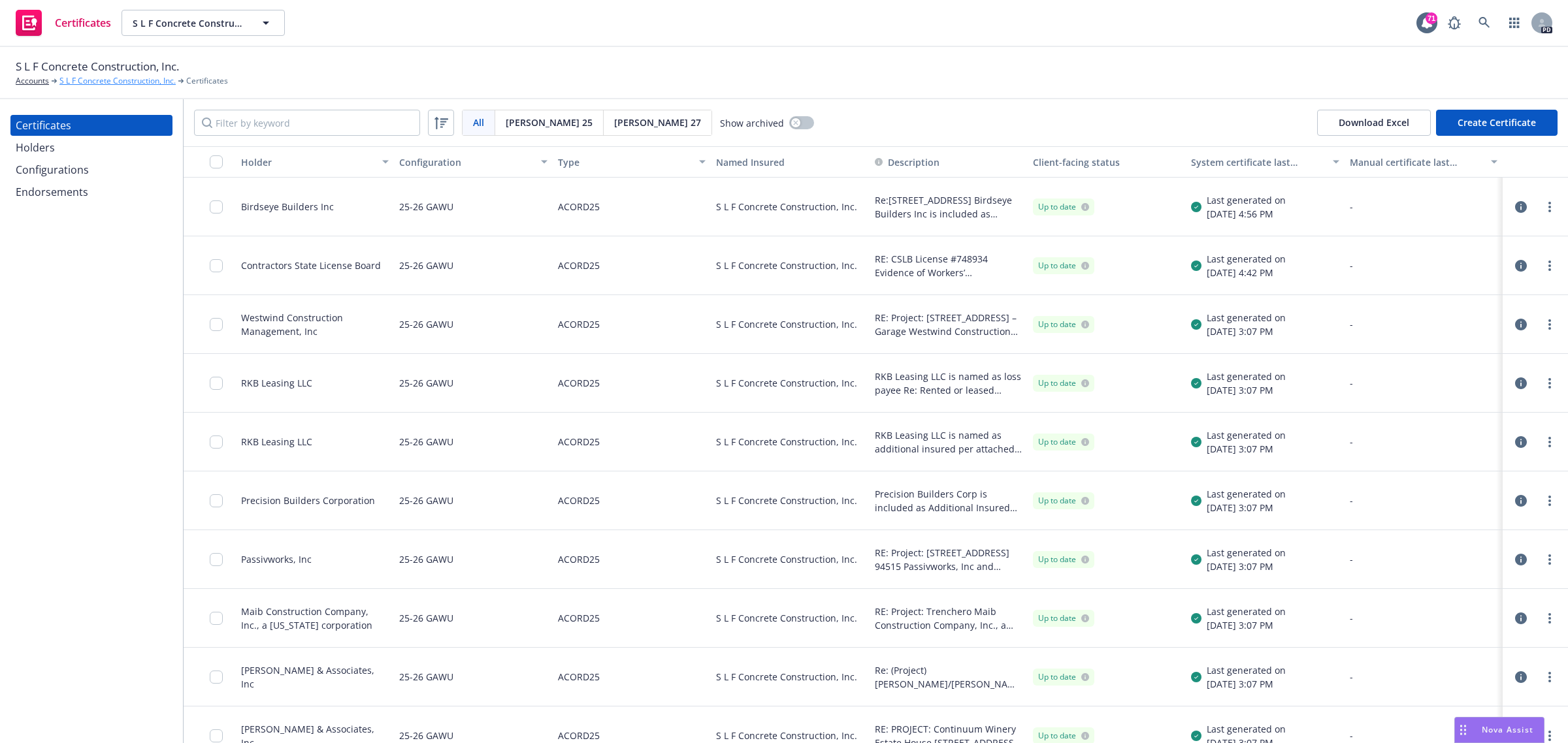
click at [73, 79] on link "S L F Concrete Construction, Inc." at bounding box center [117, 81] width 116 height 12
click at [262, 124] on input "Filter by keyword" at bounding box center [307, 122] width 226 height 26
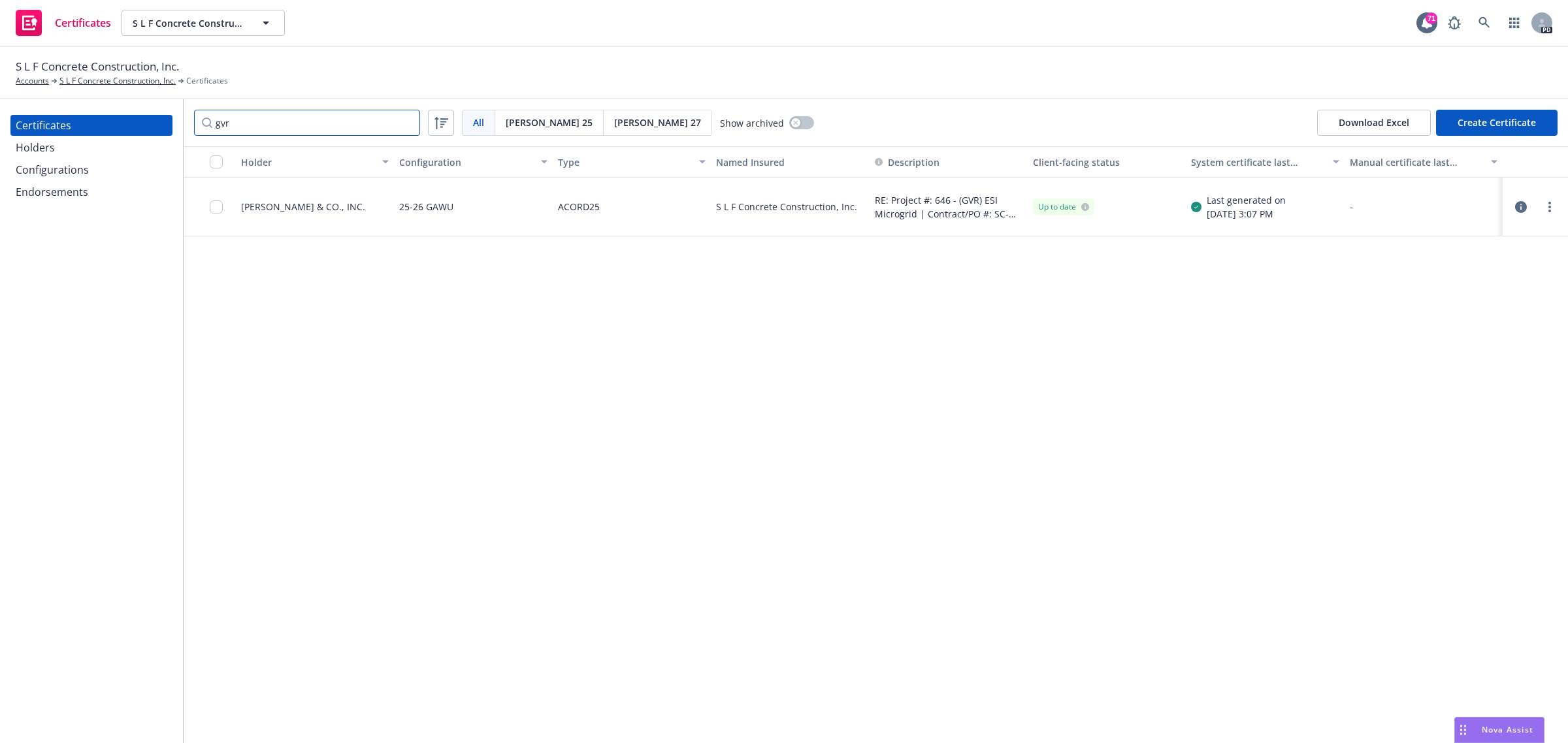
click at [253, 125] on input "gvr" at bounding box center [307, 122] width 226 height 26
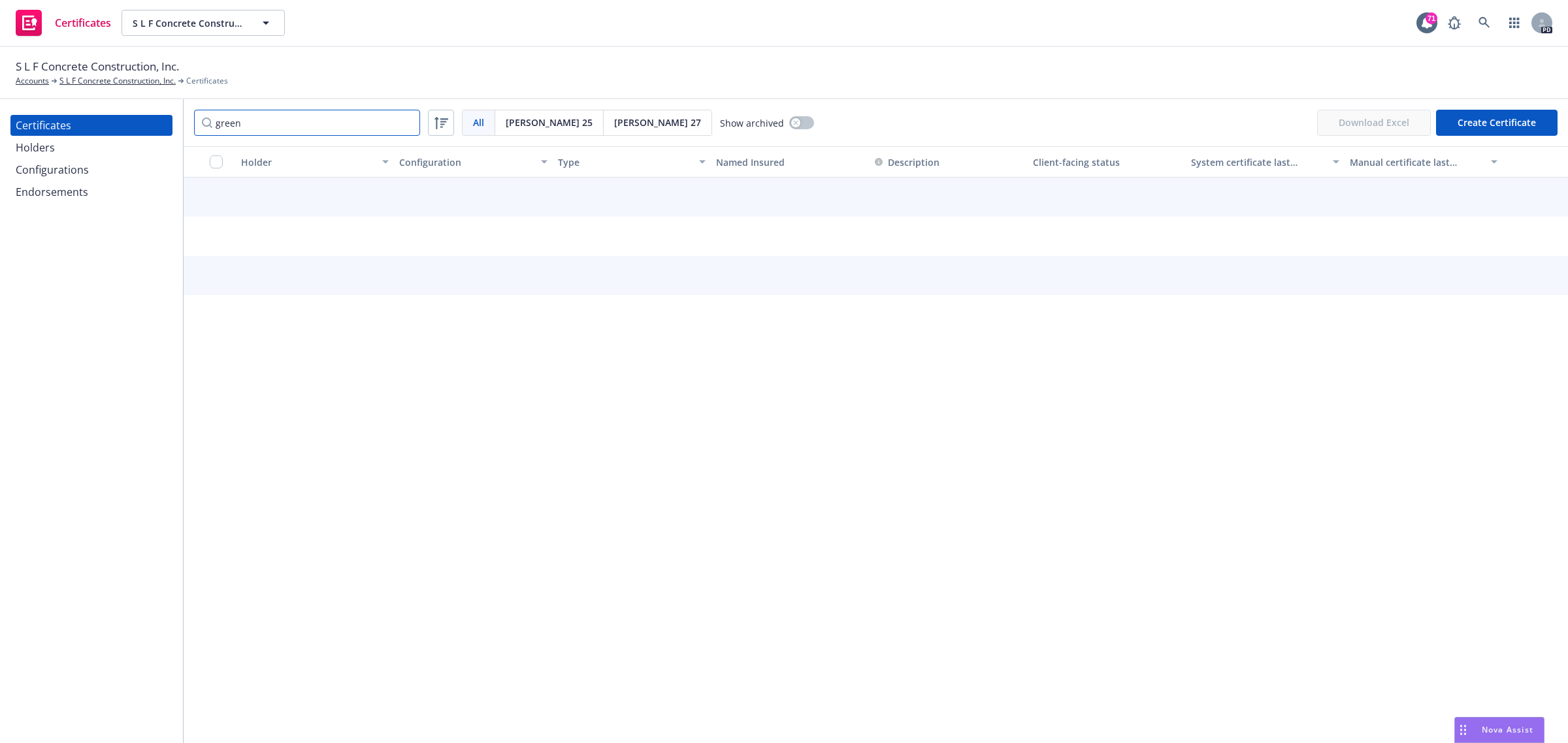
type input "green"
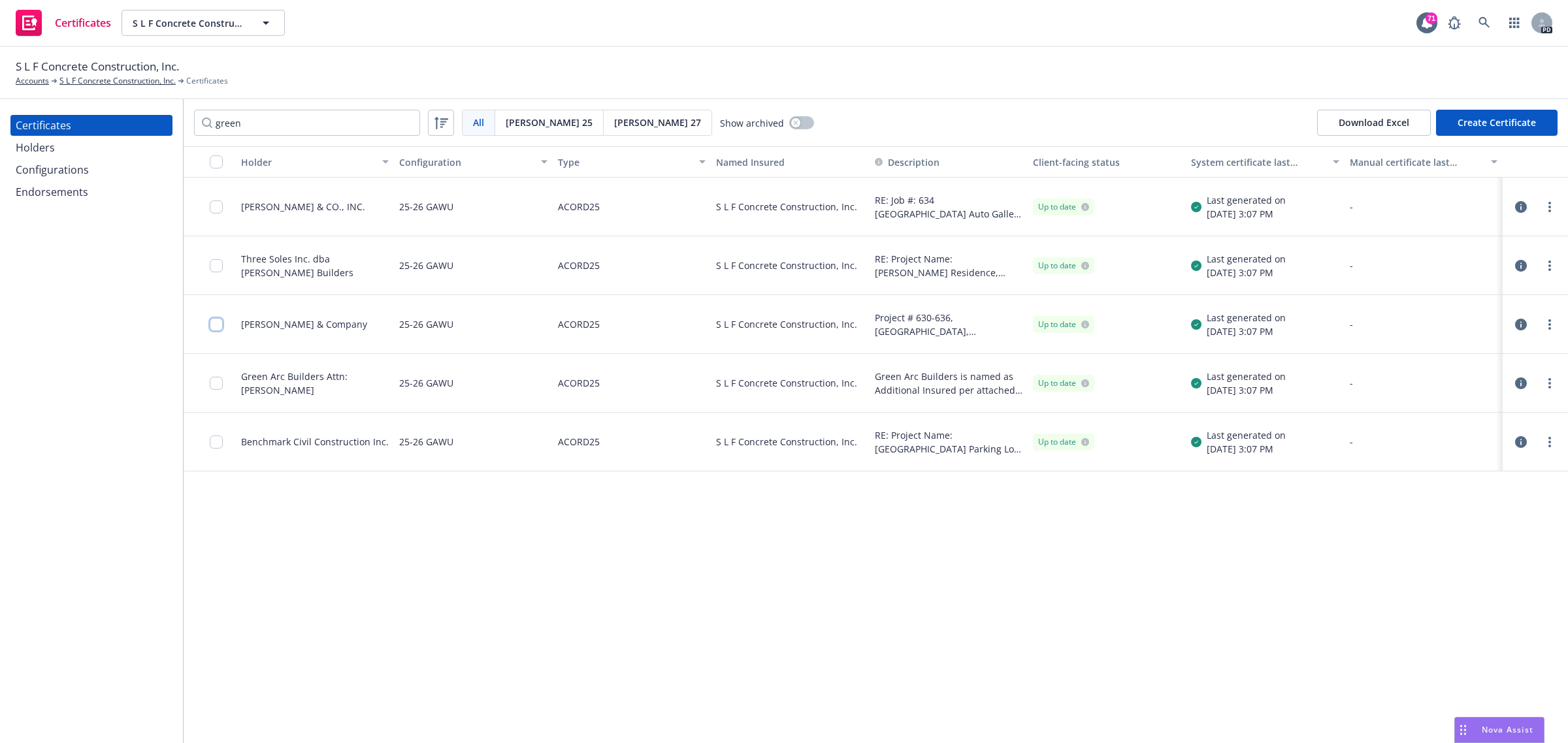
click at [217, 325] on input "checkbox" at bounding box center [216, 324] width 13 height 13
click at [674, 715] on div "Download certificate" at bounding box center [708, 713] width 99 height 25
click at [670, 678] on link "Download uneditable file" at bounding box center [640, 683] width 151 height 26
